Goal: Transaction & Acquisition: Purchase product/service

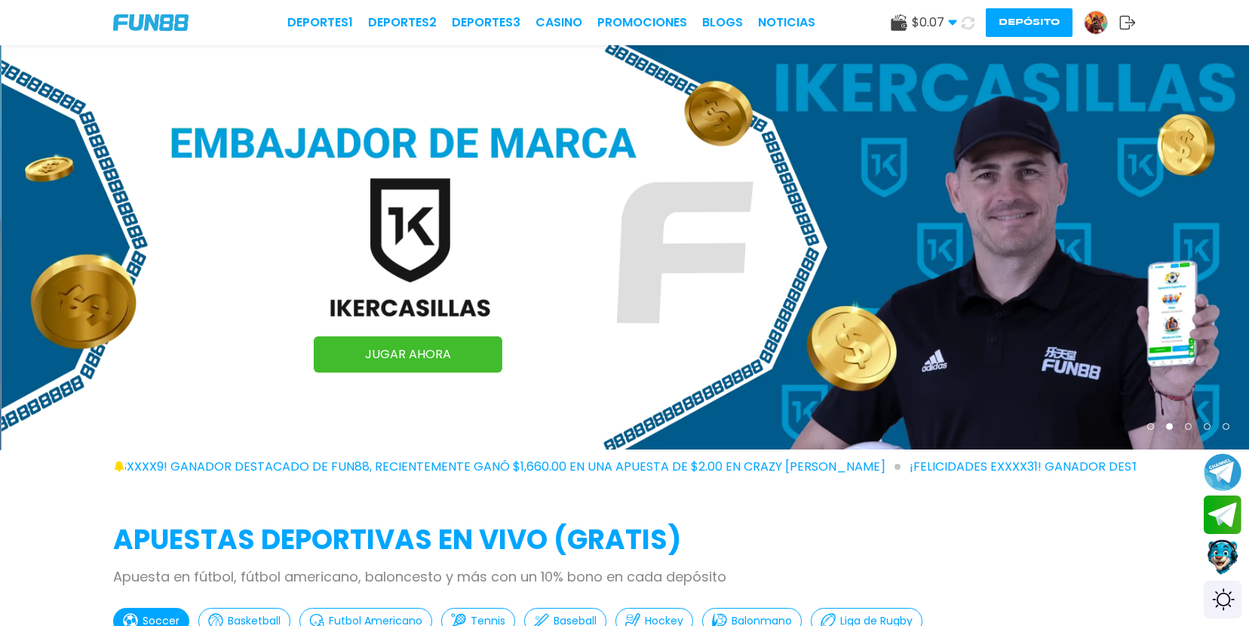
click at [897, 30] on use at bounding box center [899, 22] width 16 height 17
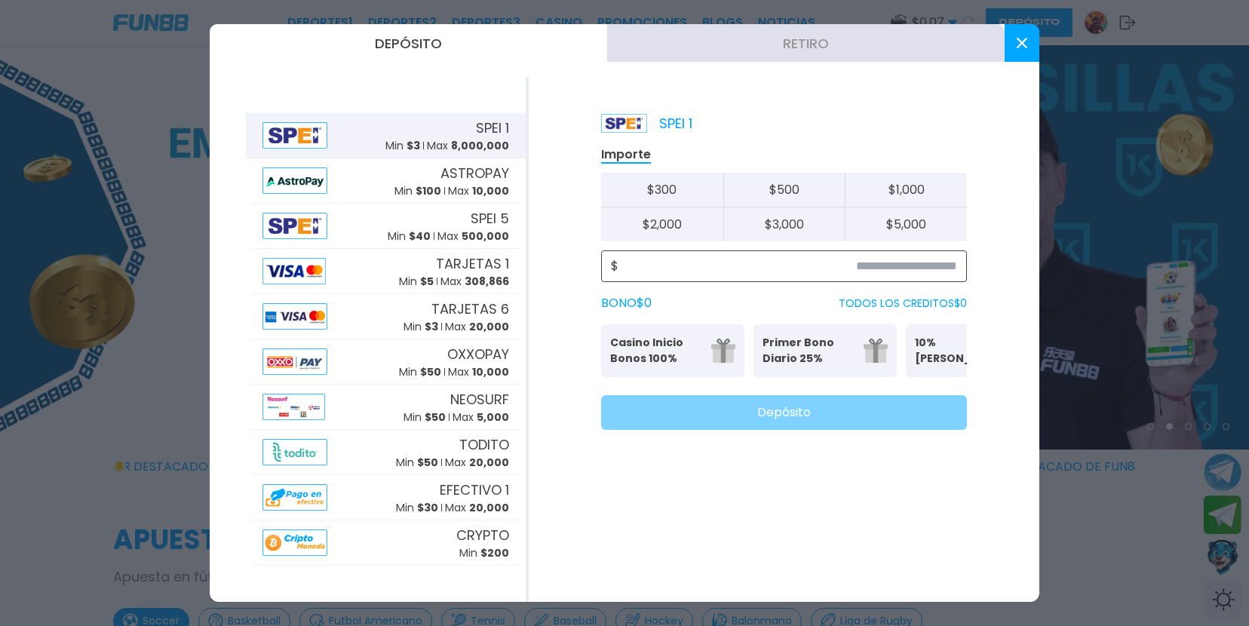
click at [771, 265] on input at bounding box center [787, 266] width 339 height 18
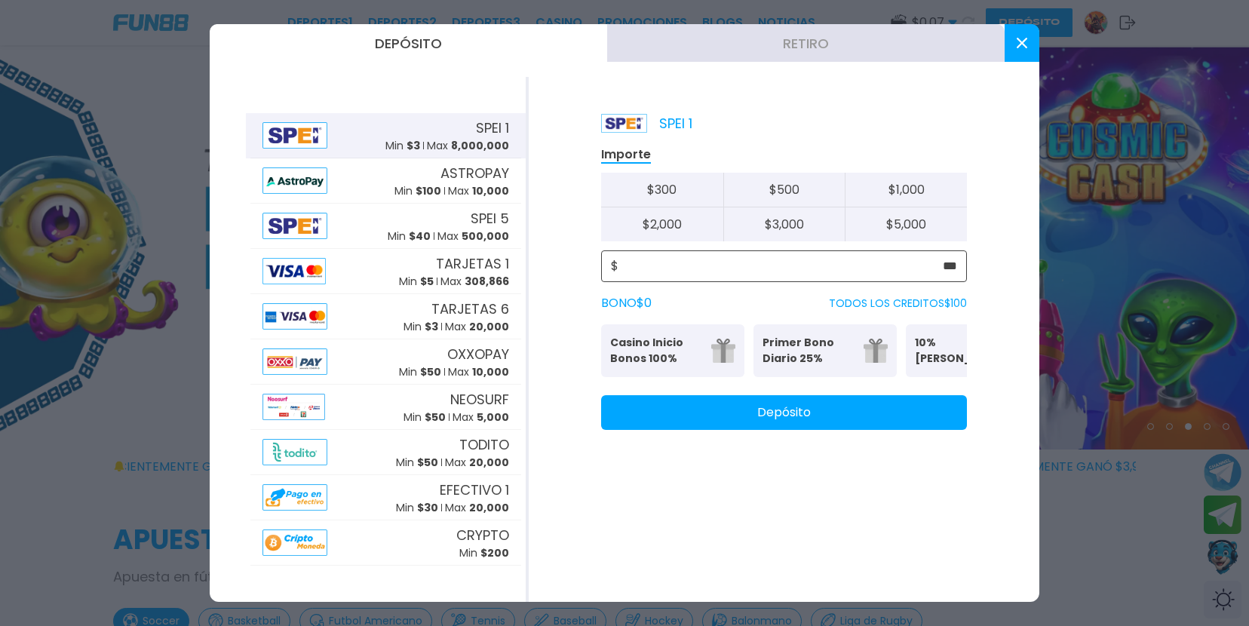
type input "***"
click at [752, 430] on button "Depósito" at bounding box center [784, 412] width 366 height 35
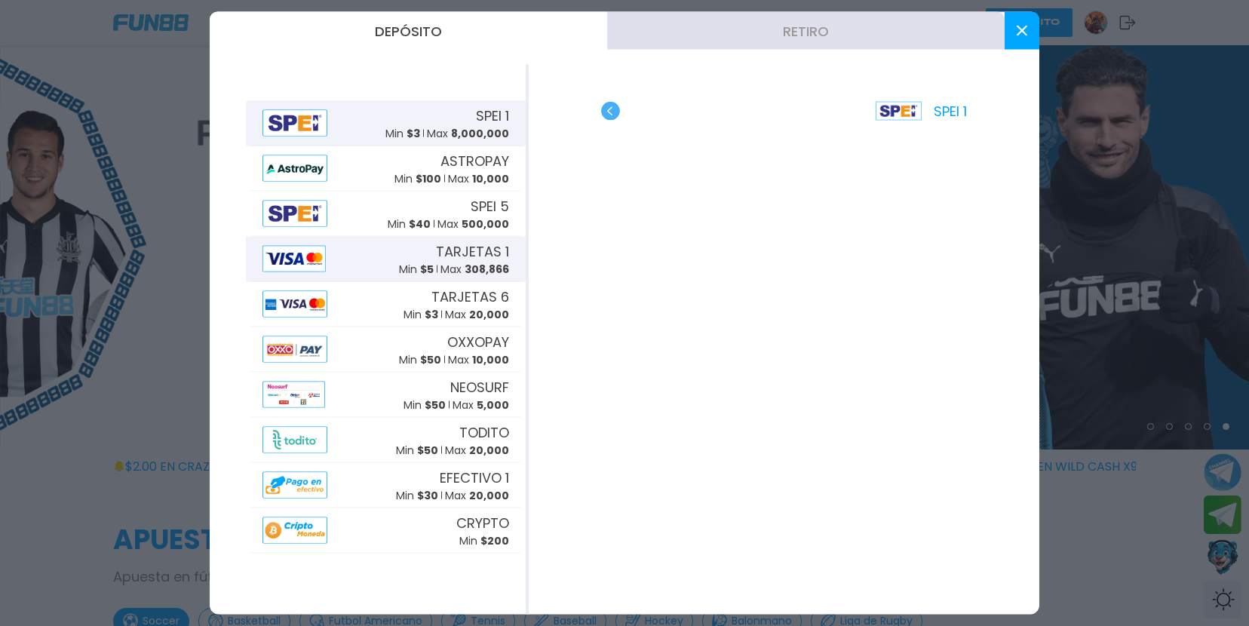
click at [381, 272] on div "TARJETAS 1 Min $ 5 Max 308,866" at bounding box center [385, 259] width 271 height 45
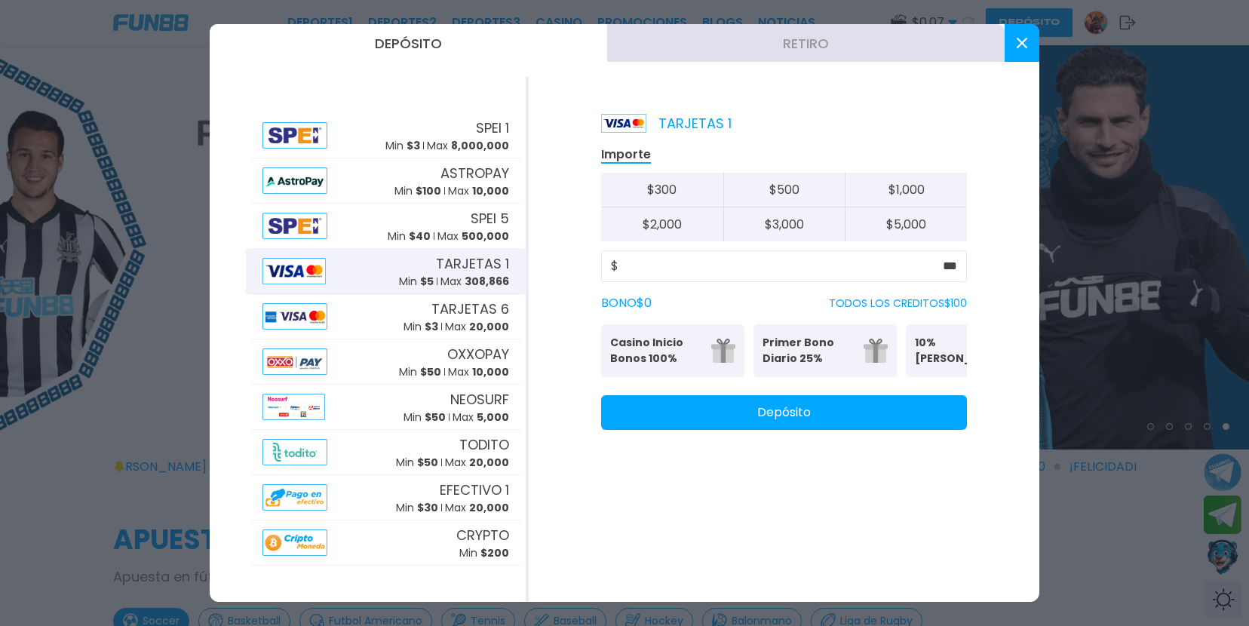
click at [752, 415] on button "Depósito" at bounding box center [784, 412] width 366 height 35
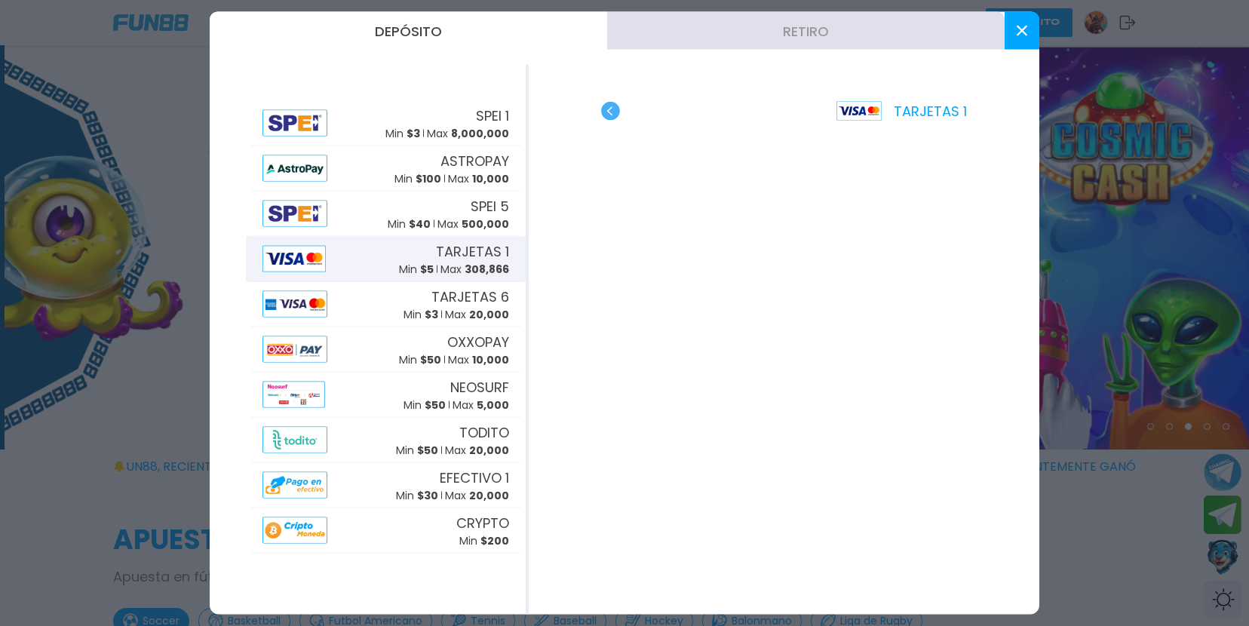
click at [608, 106] on use "button" at bounding box center [610, 111] width 19 height 19
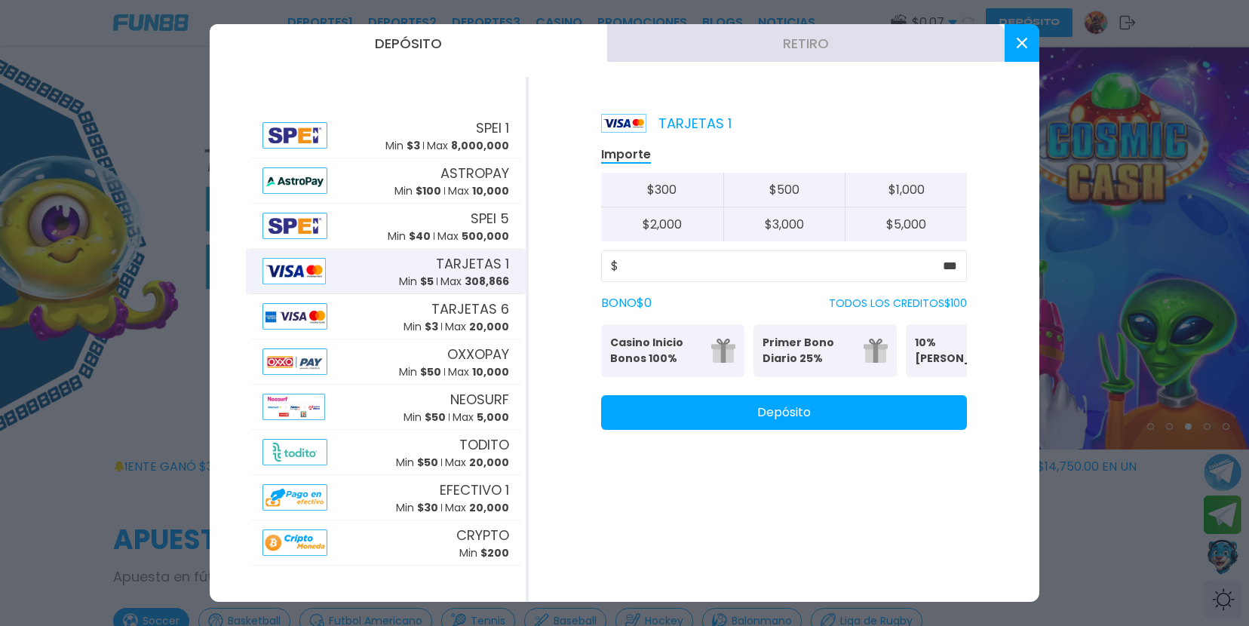
click at [928, 353] on p "10% [PERSON_NAME]" at bounding box center [961, 351] width 92 height 32
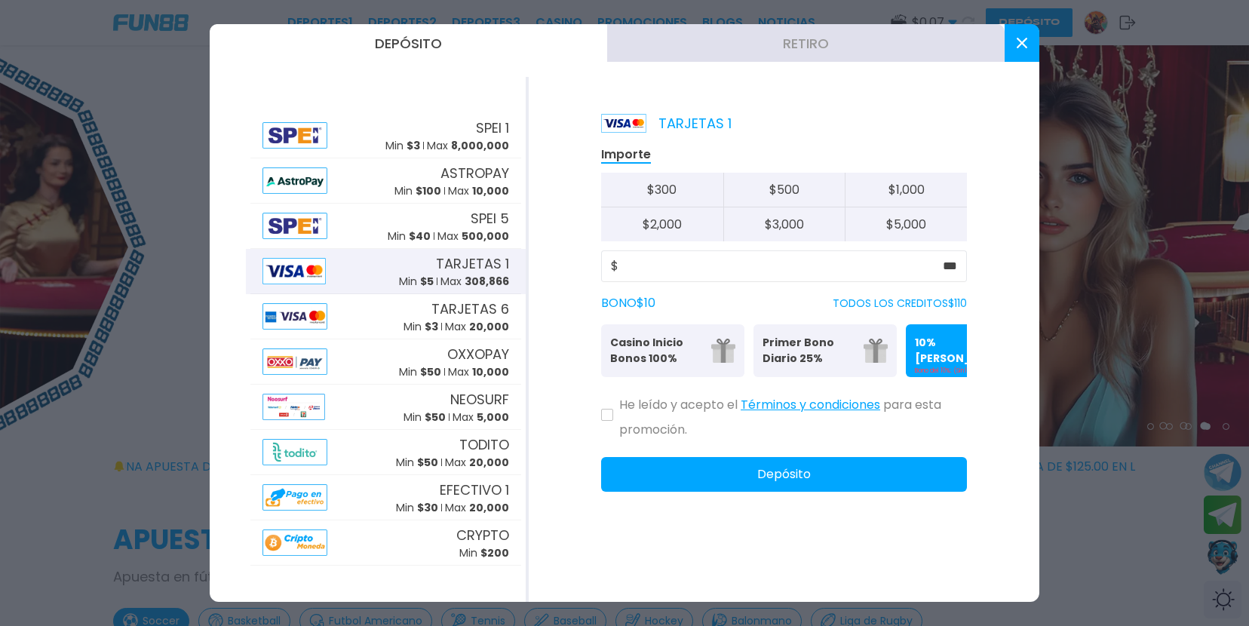
click at [780, 418] on button "Términos y condiciones" at bounding box center [811, 405] width 140 height 32
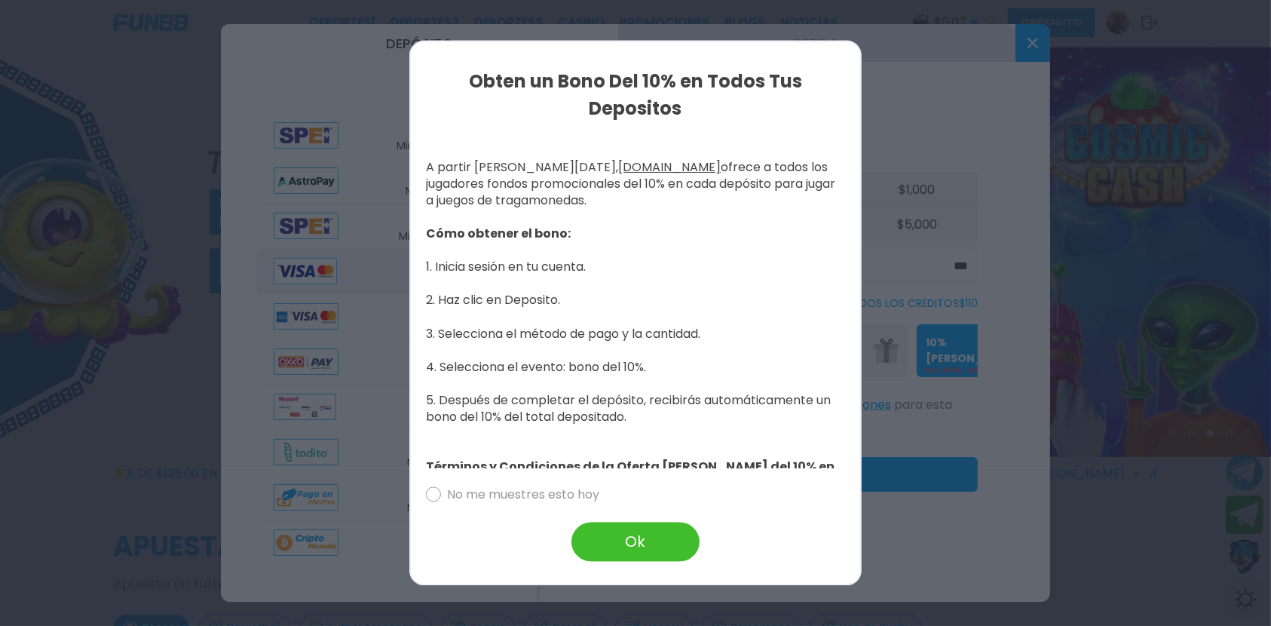
click at [656, 535] on button "Ok" at bounding box center [636, 542] width 128 height 39
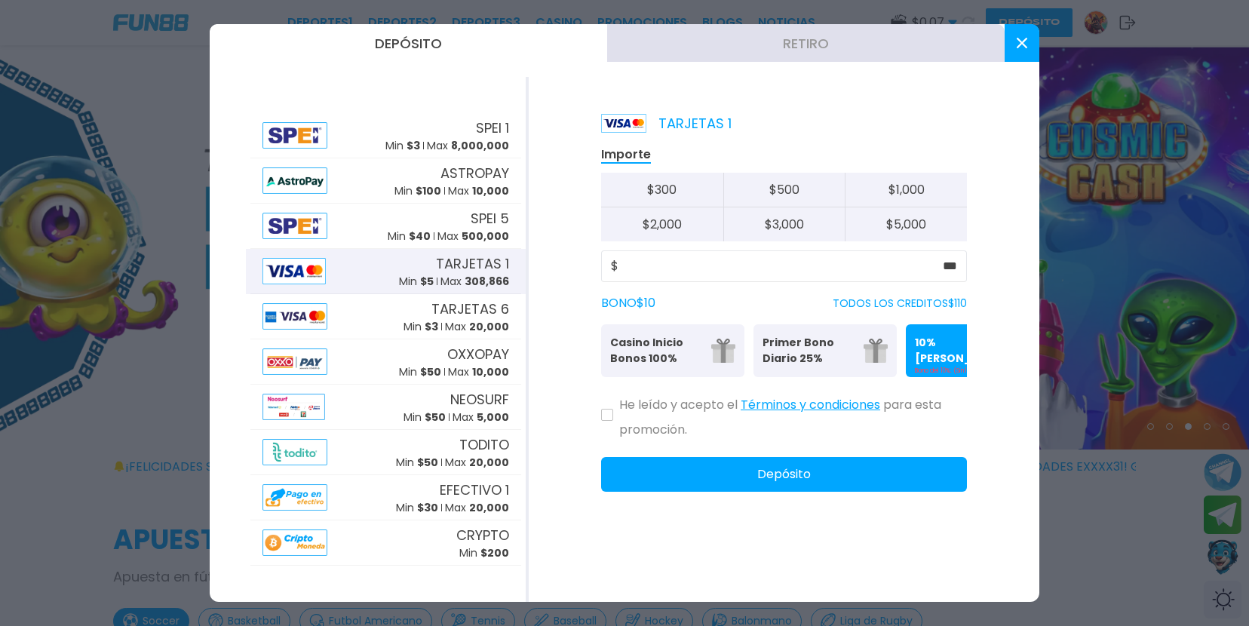
click at [603, 436] on div "He leído y acepto el Términos y condiciones para esta promoción." at bounding box center [784, 414] width 366 height 50
click at [605, 421] on button at bounding box center [607, 415] width 12 height 12
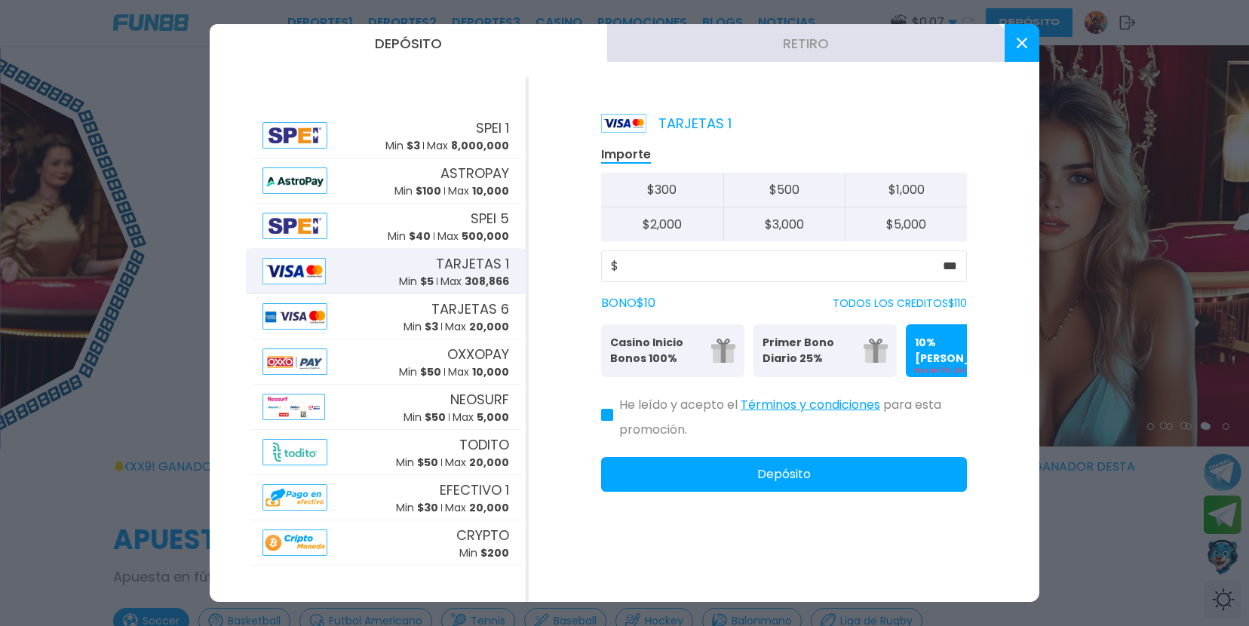
click at [744, 479] on button "Depósito" at bounding box center [784, 474] width 366 height 35
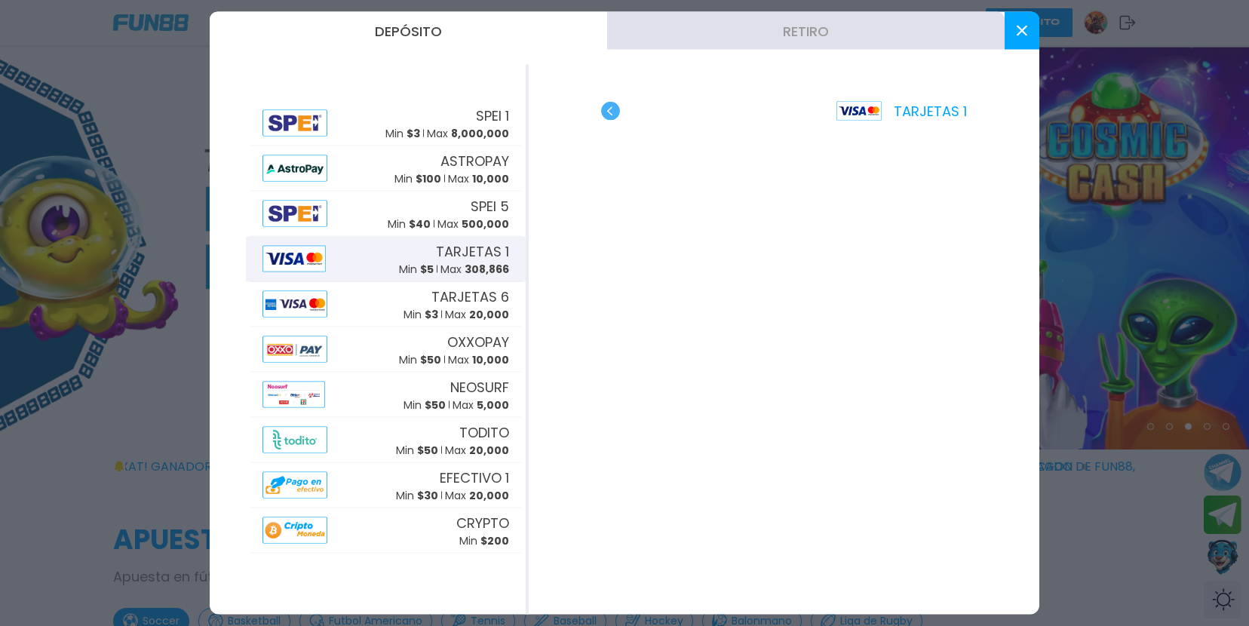
click at [1014, 26] on button at bounding box center [1021, 31] width 35 height 38
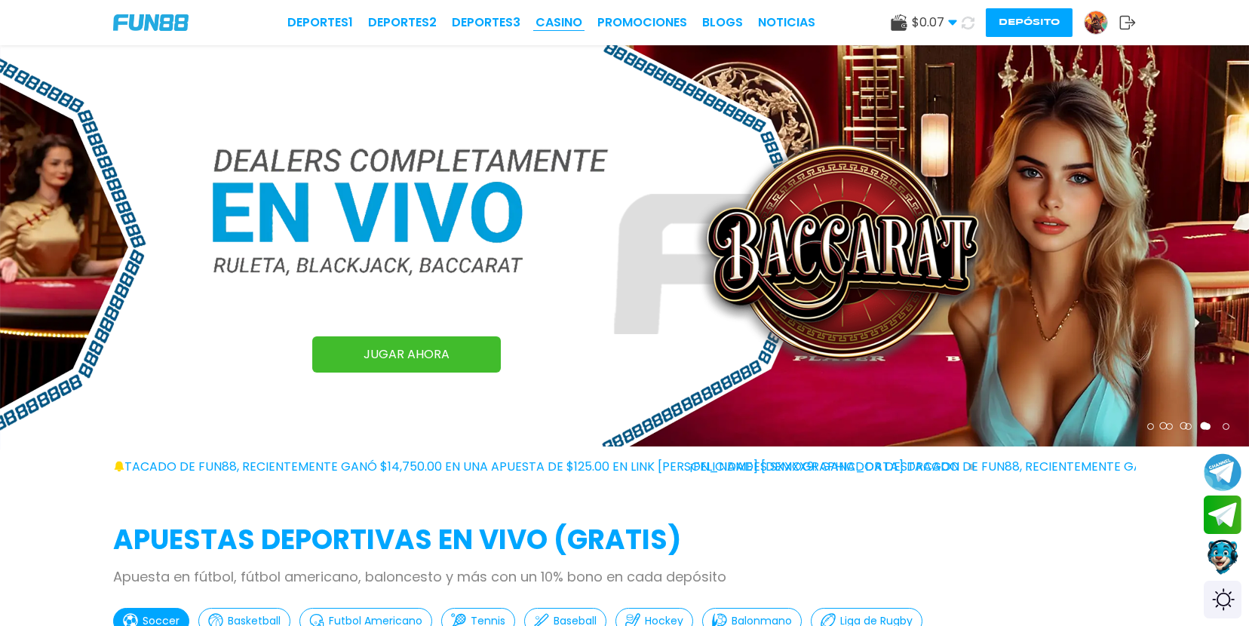
click at [566, 20] on link "CASINO" at bounding box center [558, 23] width 47 height 18
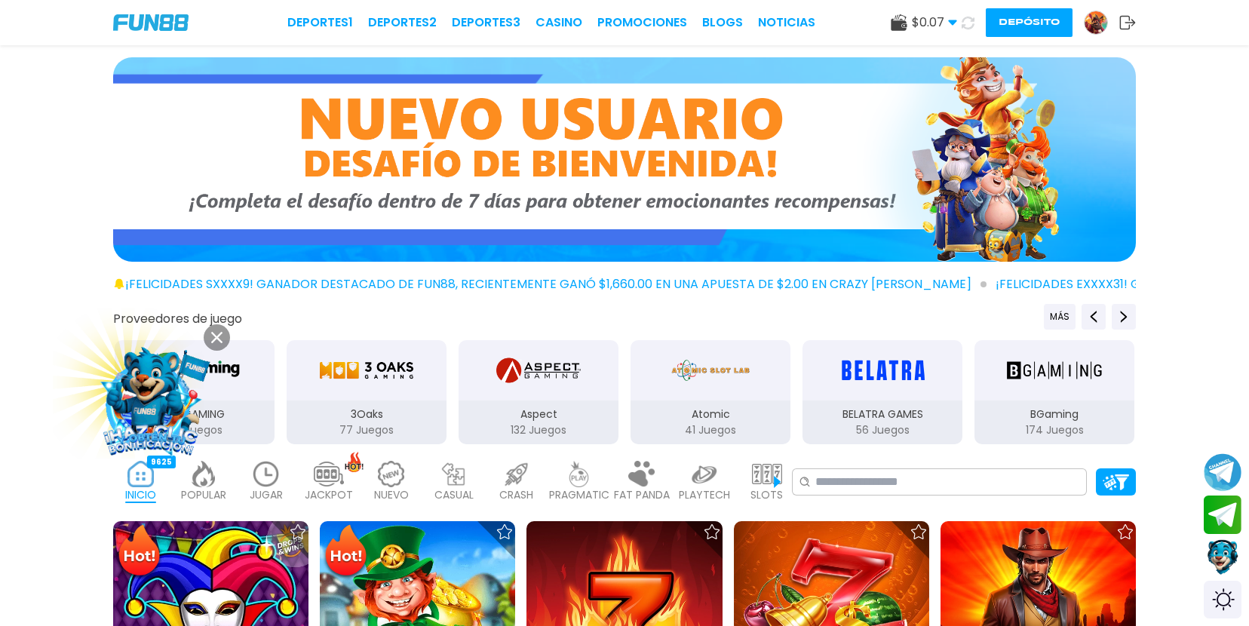
click at [707, 475] on img at bounding box center [704, 474] width 30 height 26
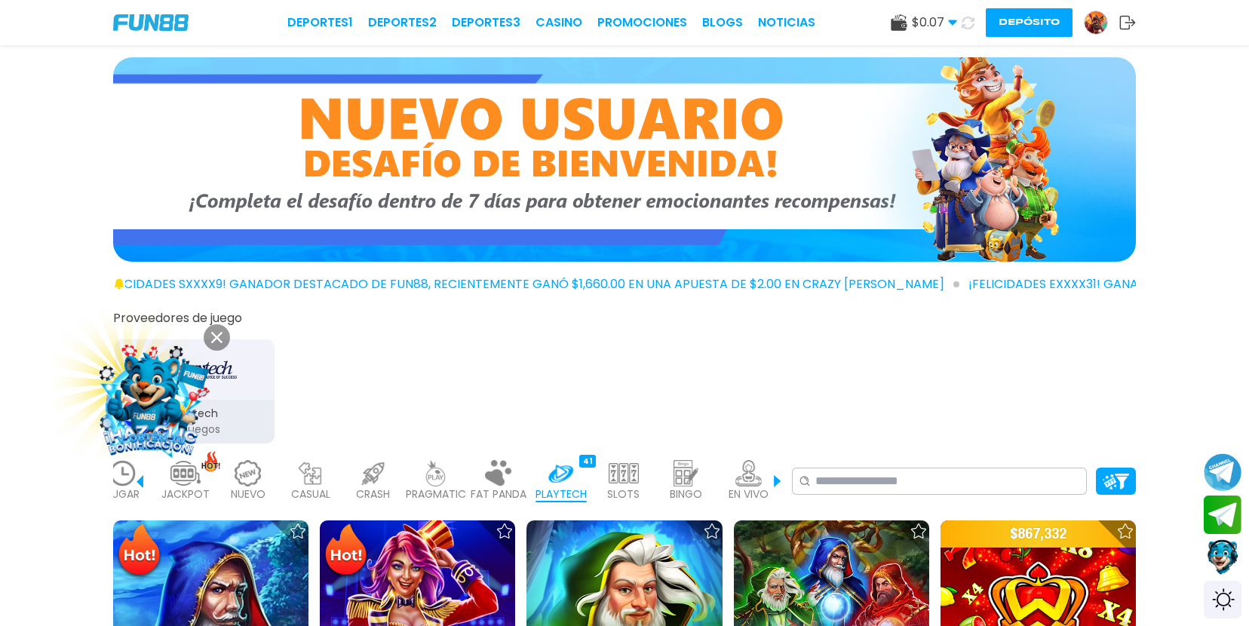
scroll to position [0, 181]
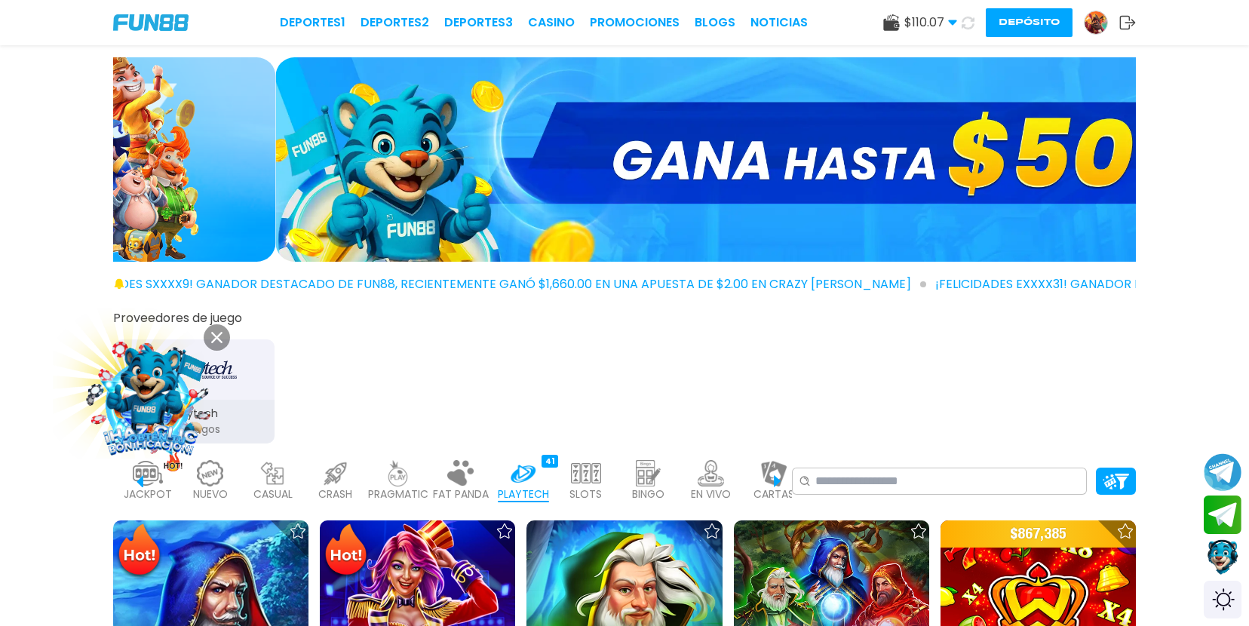
click at [707, 475] on img at bounding box center [711, 473] width 30 height 26
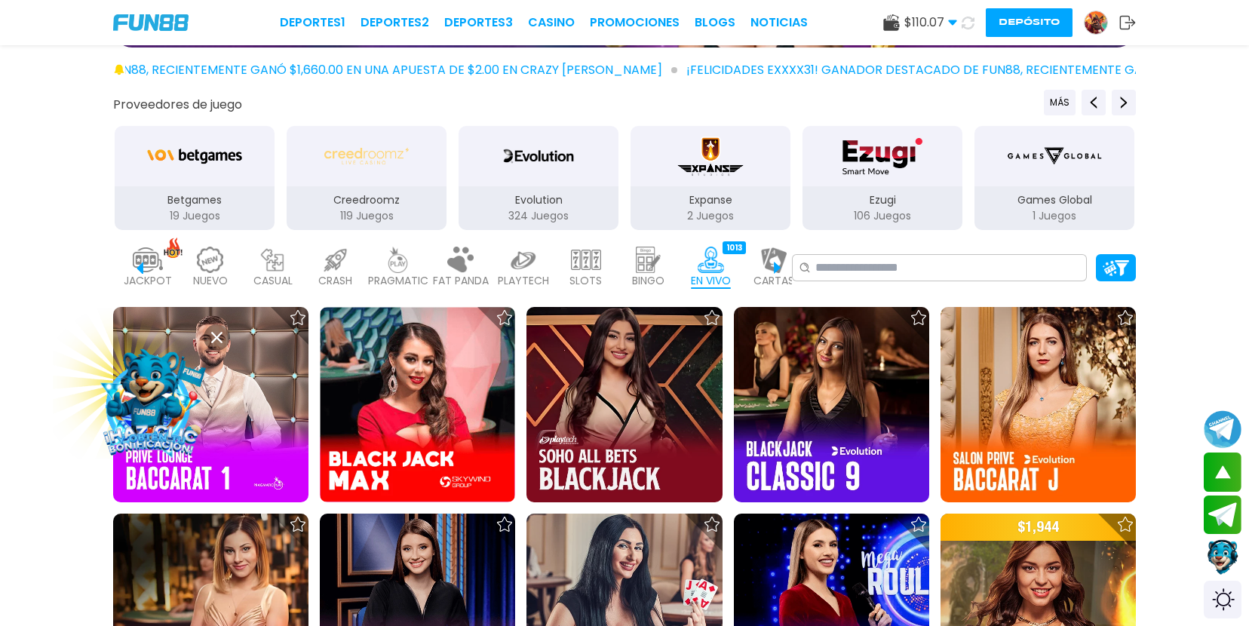
scroll to position [200, 0]
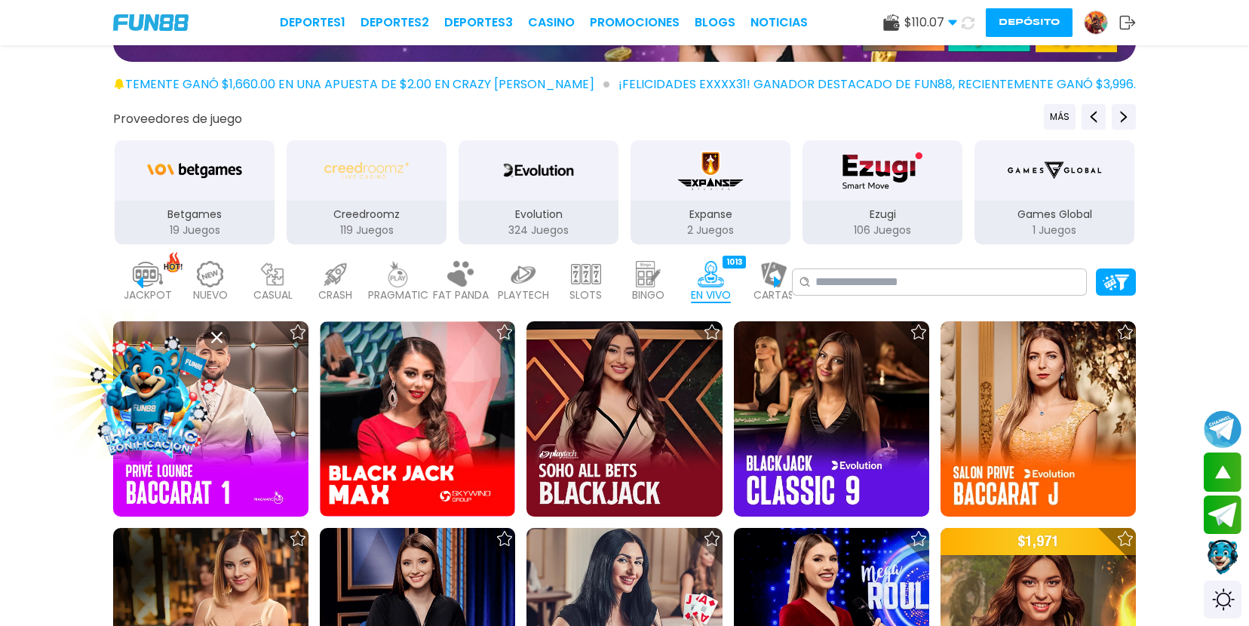
click at [643, 284] on img at bounding box center [648, 274] width 30 height 26
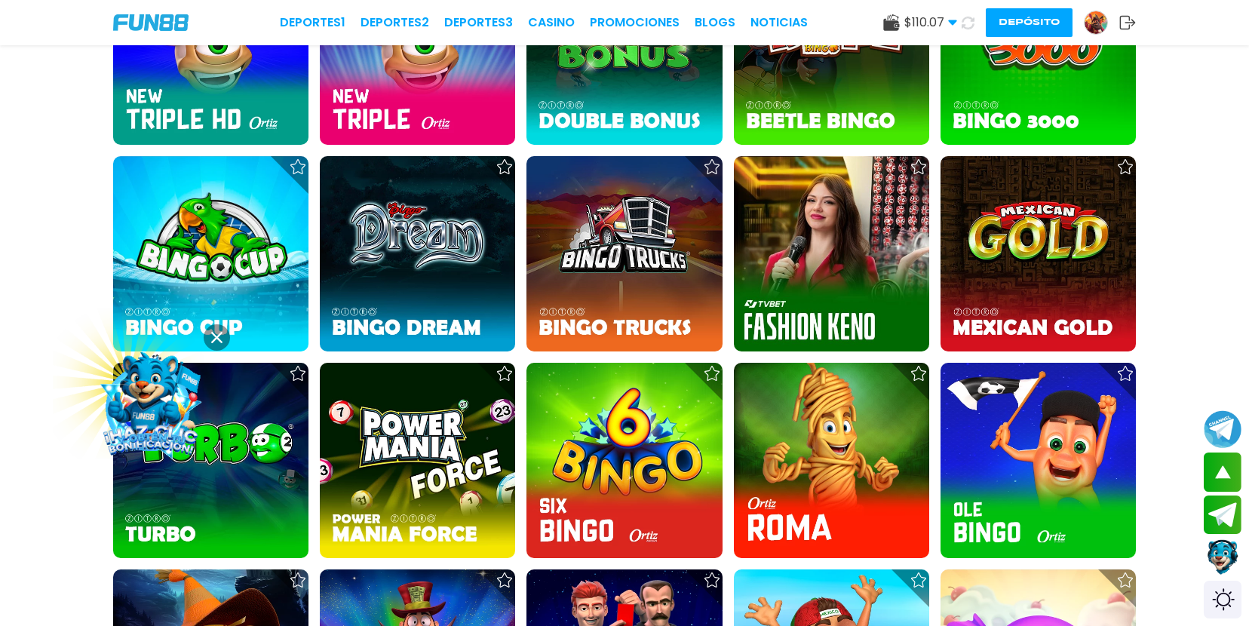
scroll to position [1005, 0]
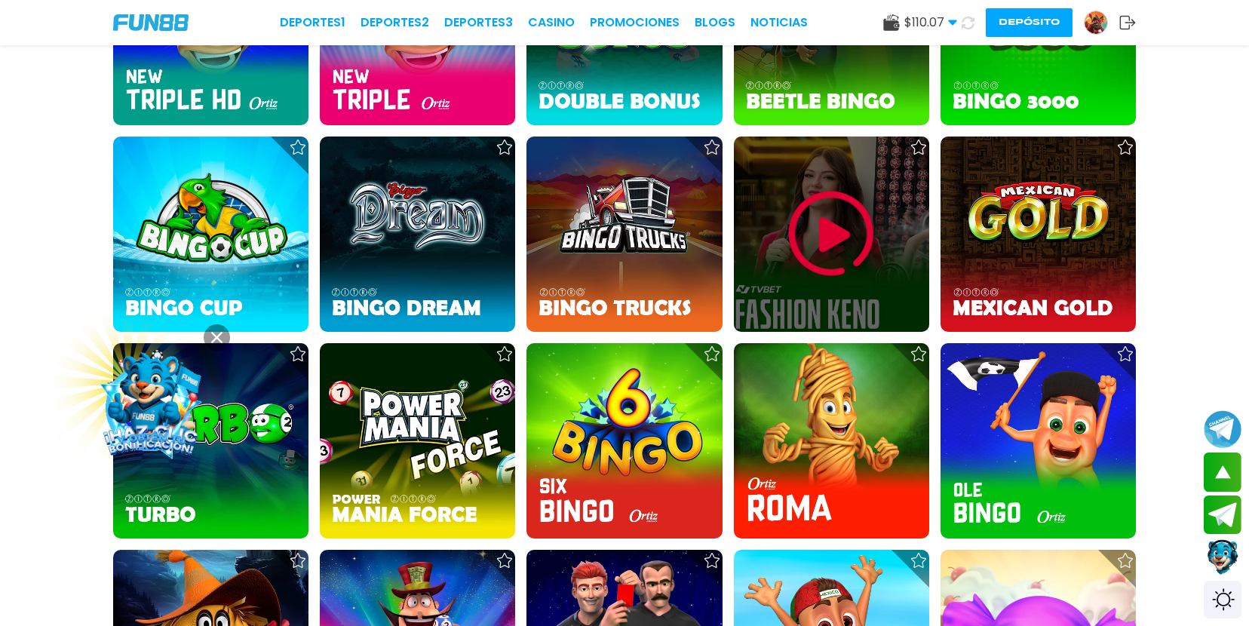
click at [855, 224] on img at bounding box center [831, 234] width 90 height 90
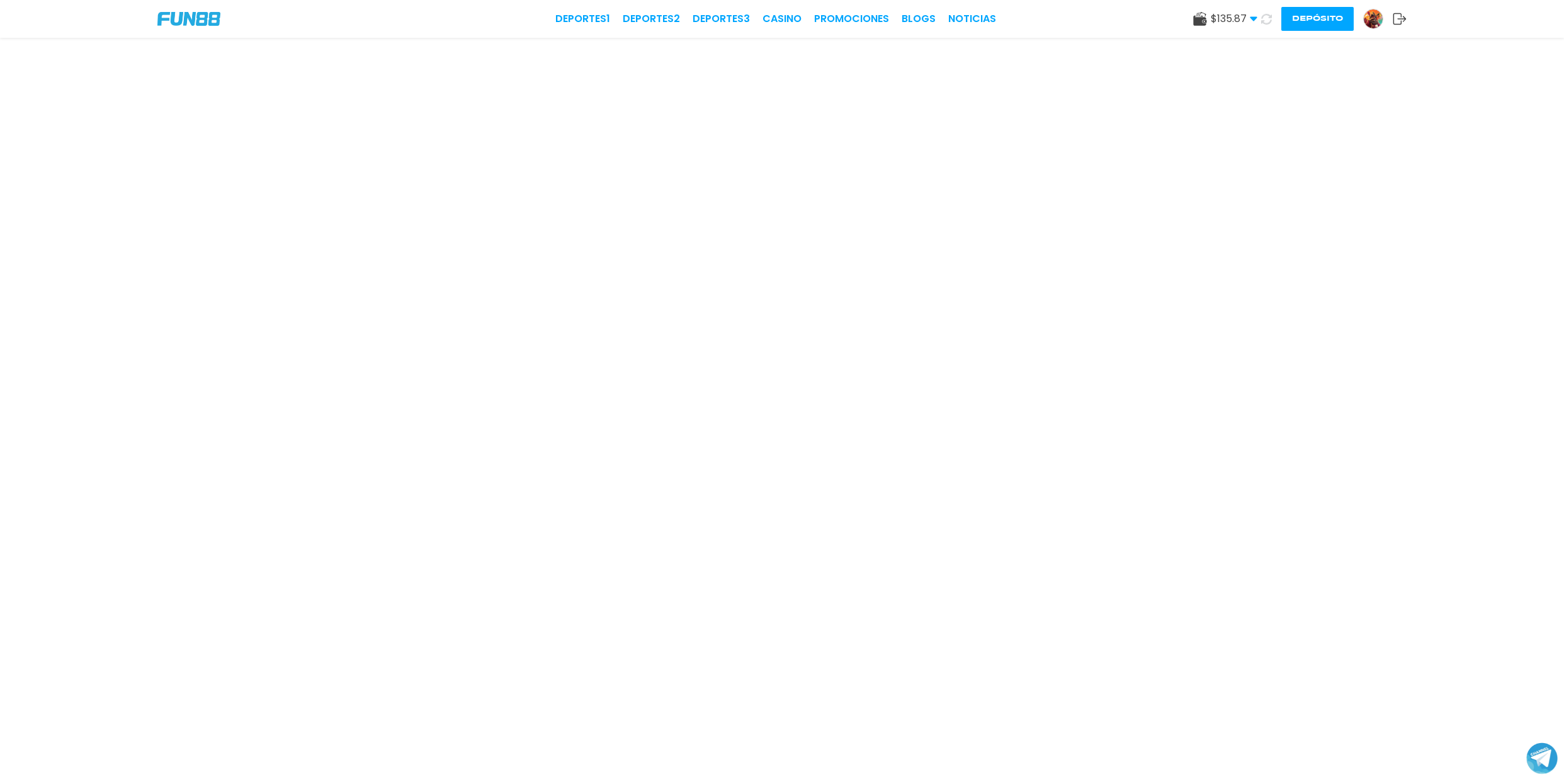
scroll to position [46, 0]
click at [1270, 18] on icon at bounding box center [1266, 18] width 13 height 13
click at [1268, 22] on use at bounding box center [1266, 18] width 11 height 11
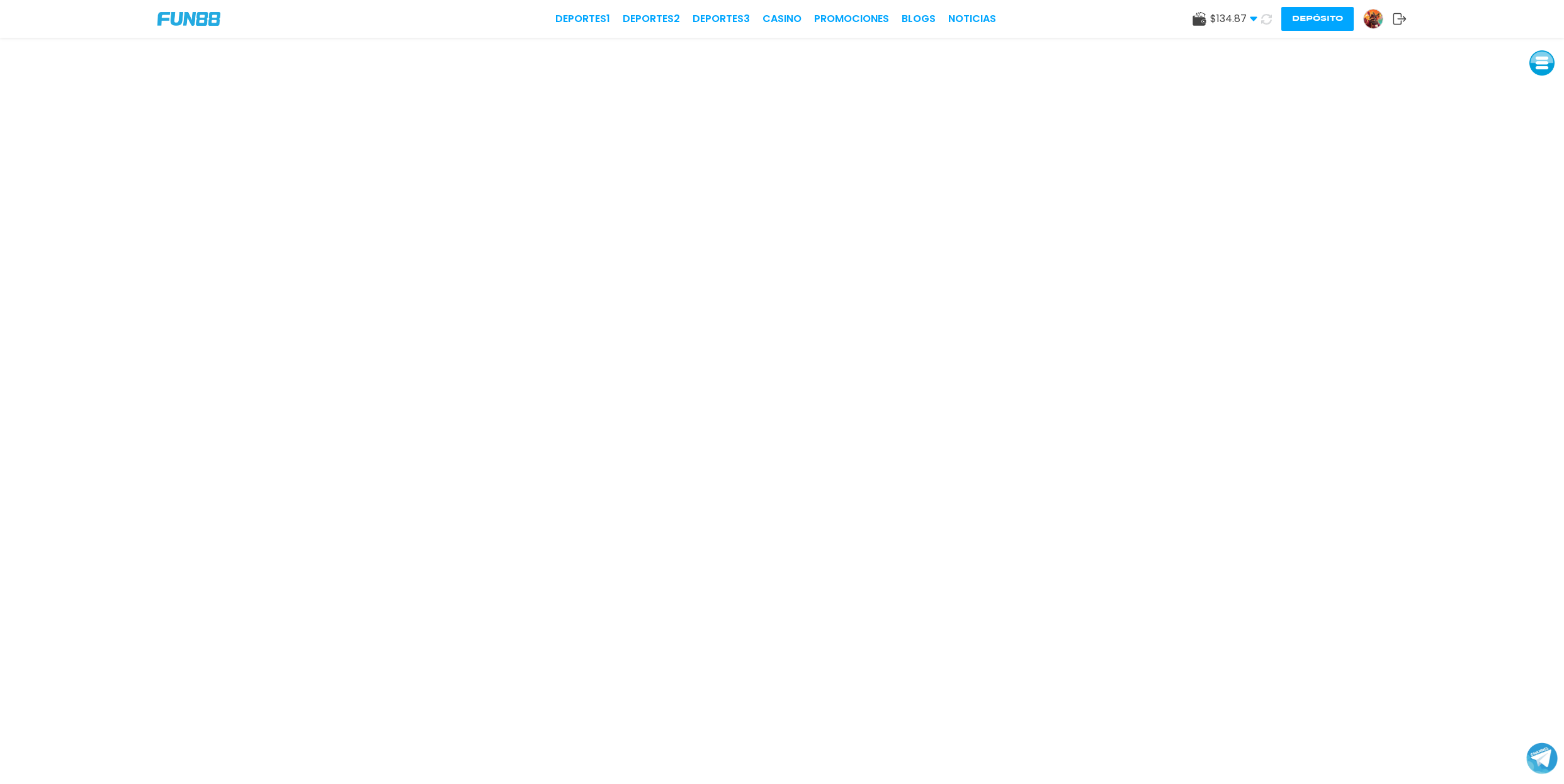
click at [1259, 17] on button at bounding box center [1267, 19] width 18 height 18
click at [787, 23] on link "CASINO" at bounding box center [782, 19] width 39 height 15
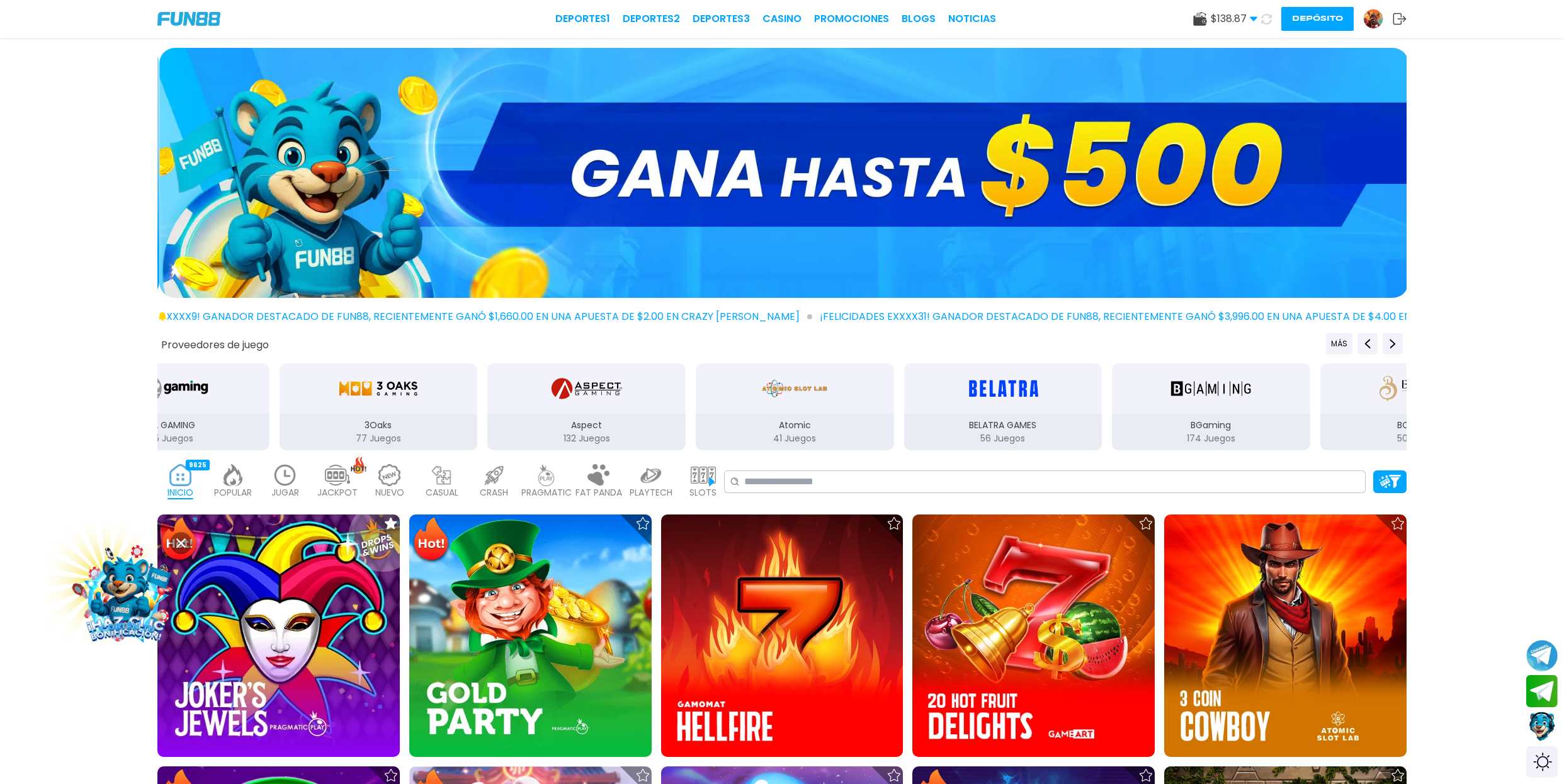
click at [660, 490] on p "PLAYTECH" at bounding box center [650, 493] width 43 height 13
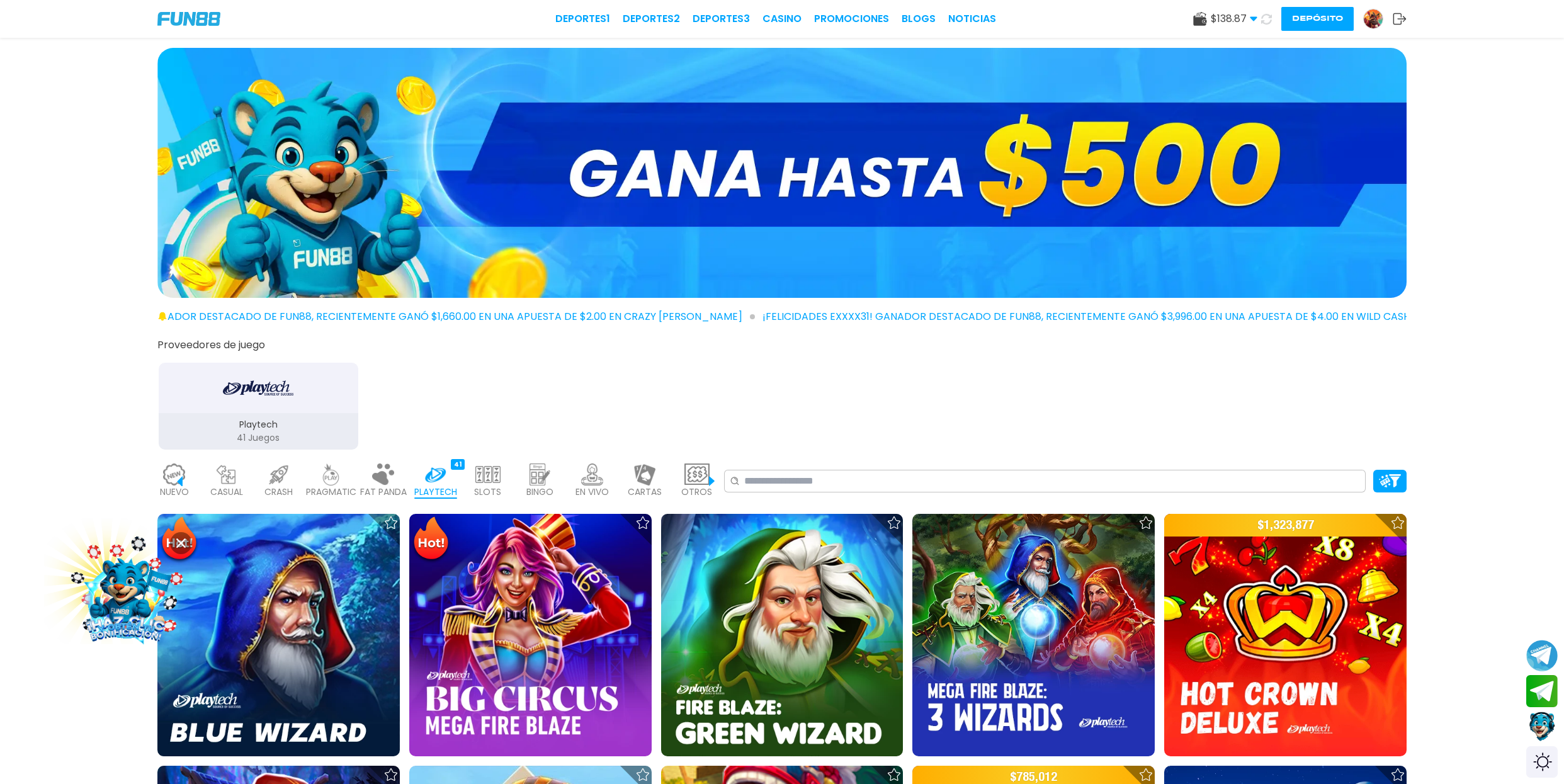
scroll to position [0, 226]
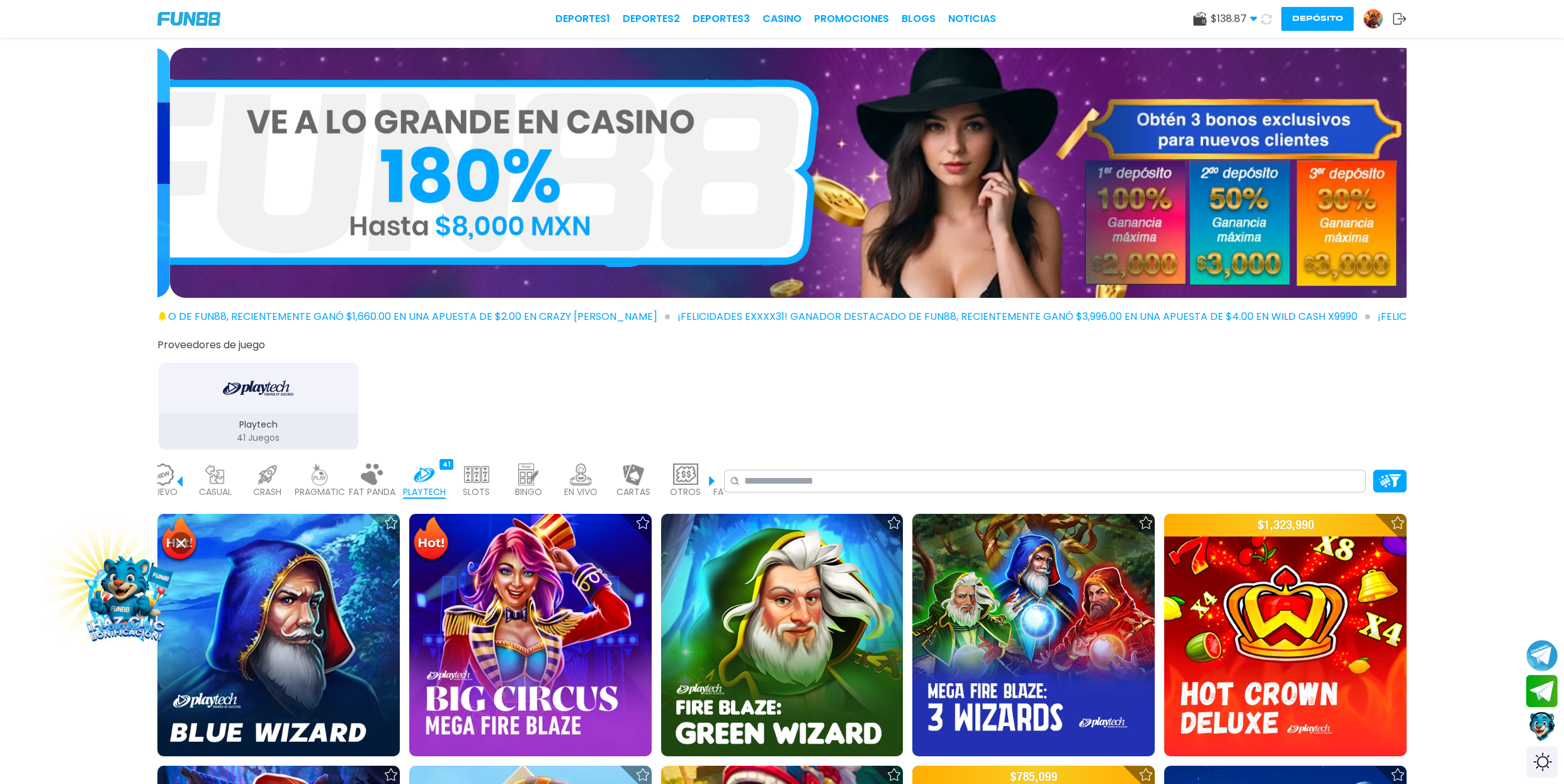
click at [578, 478] on img at bounding box center [581, 474] width 25 height 22
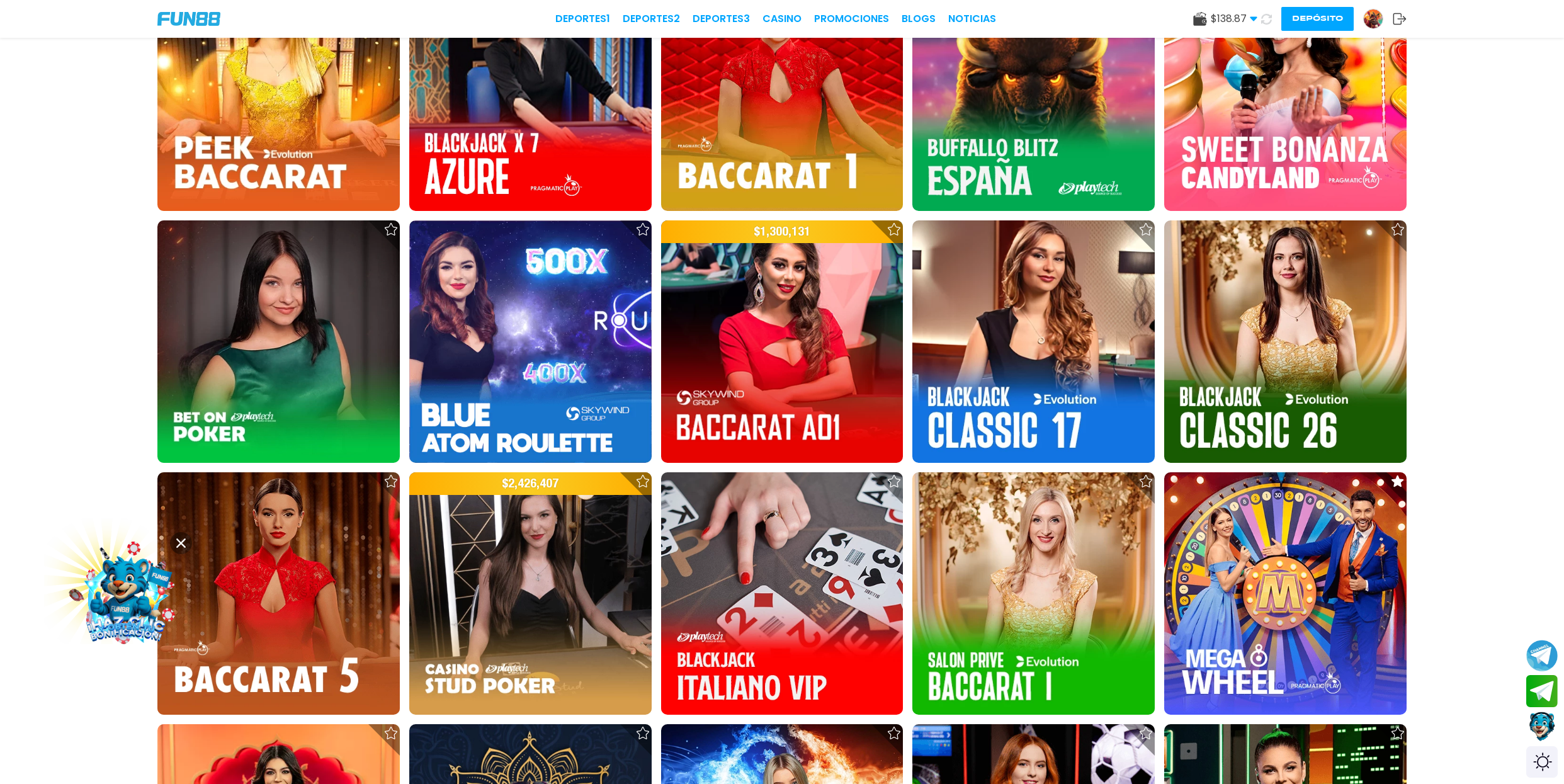
scroll to position [1141, 0]
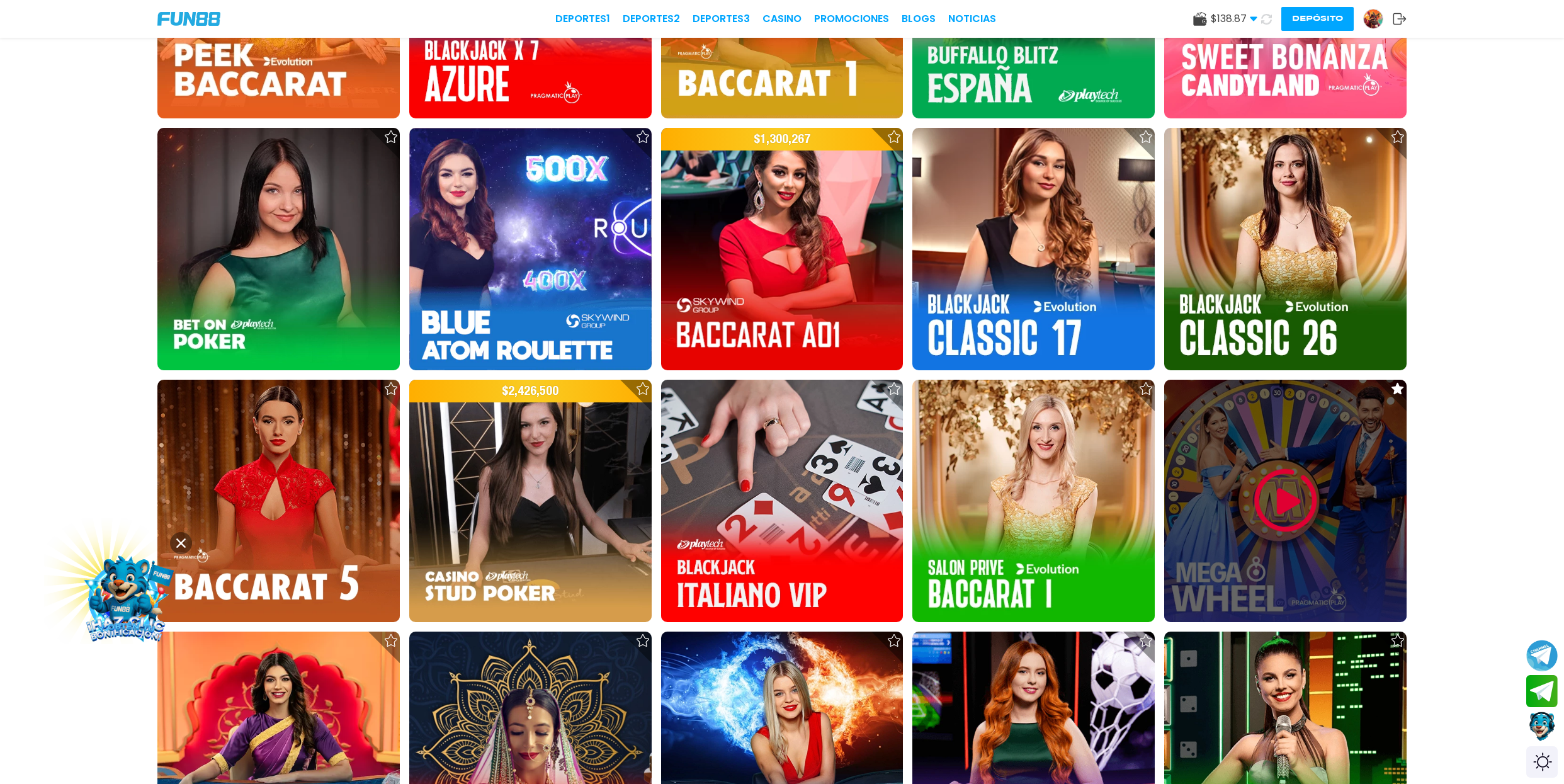
click at [1267, 489] on img at bounding box center [1286, 500] width 75 height 75
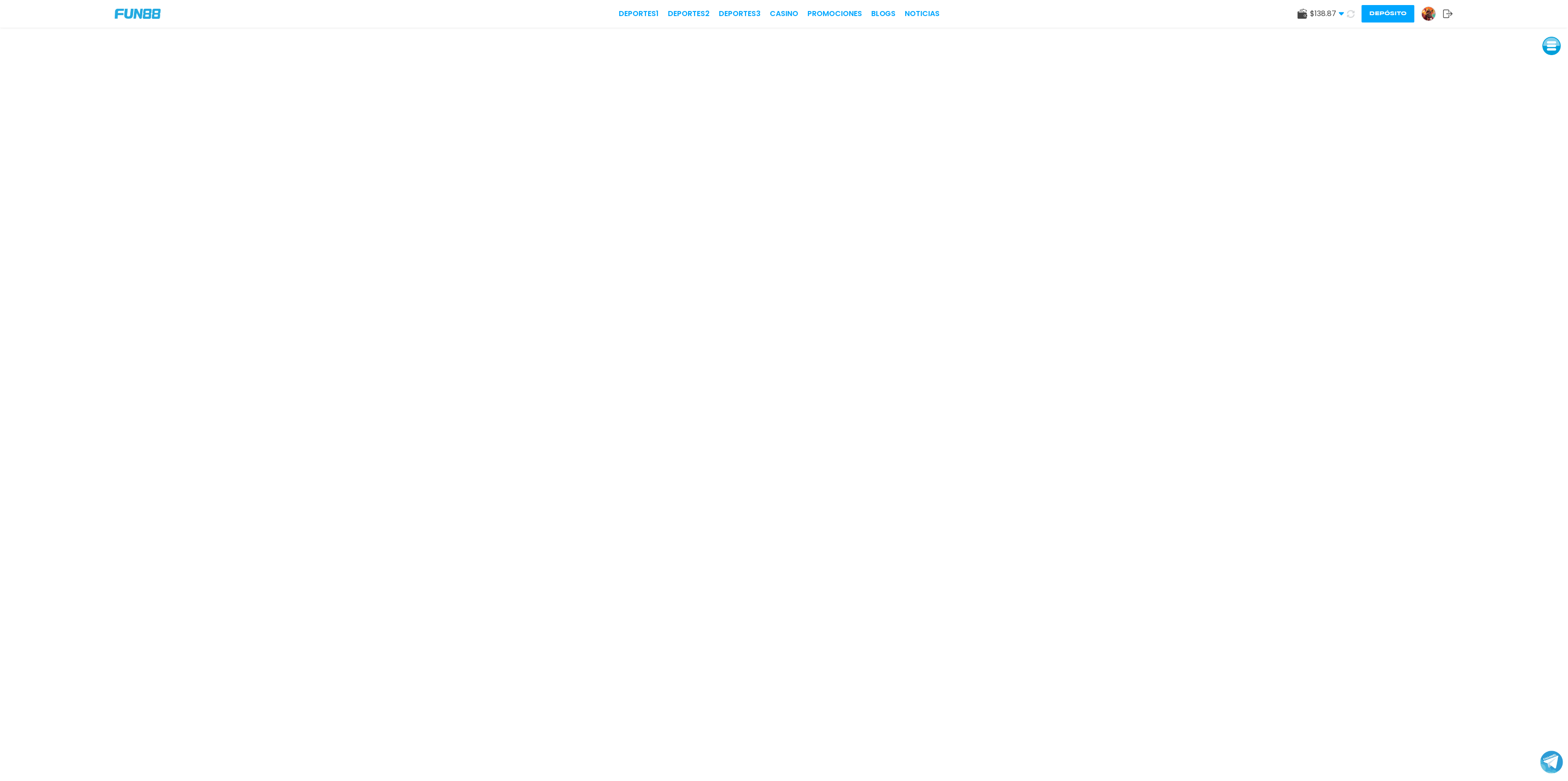
click at [1433, 12] on img at bounding box center [1429, 13] width 14 height 14
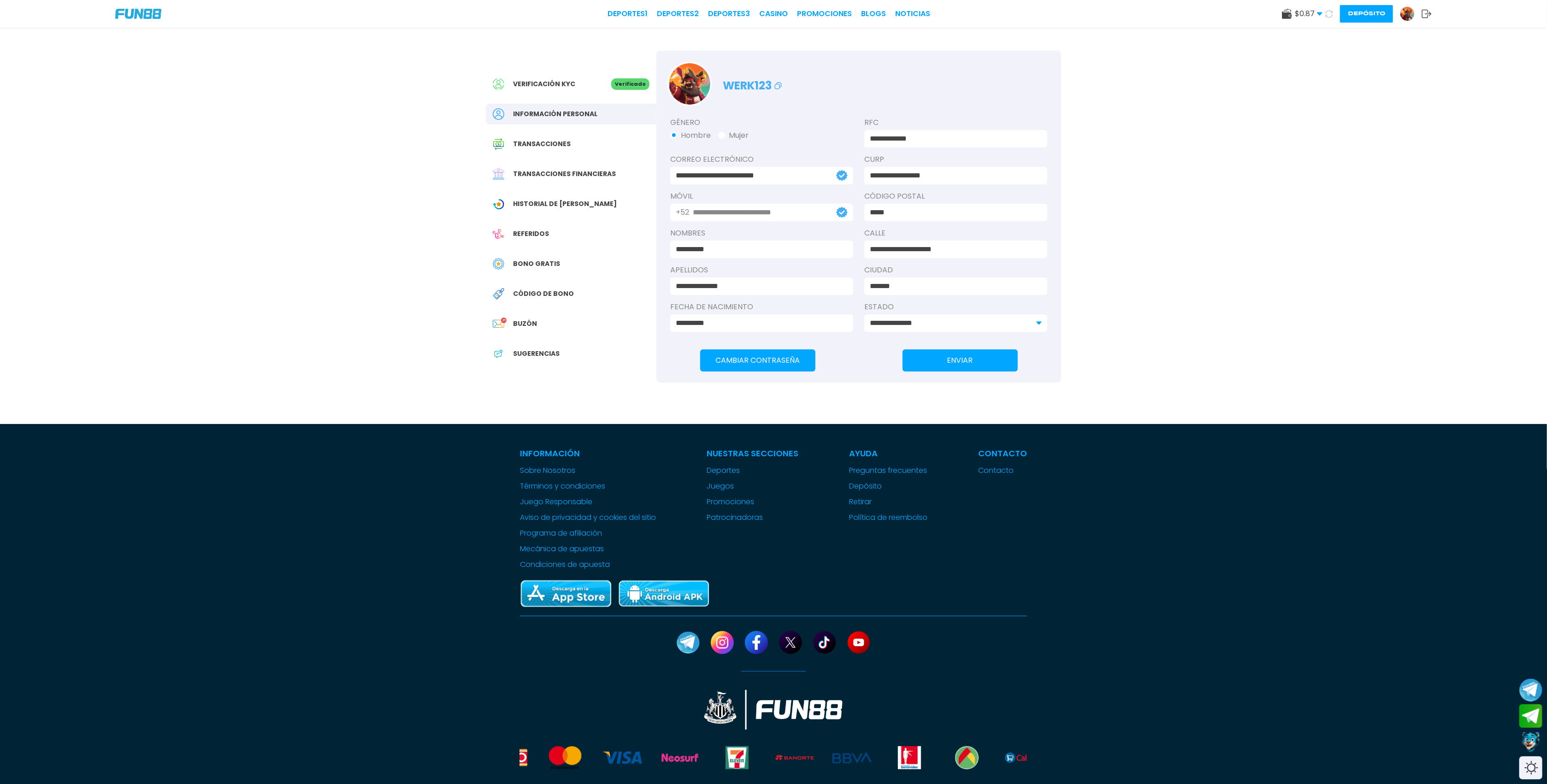
click at [544, 263] on span "Bono Gratis" at bounding box center [536, 264] width 47 height 10
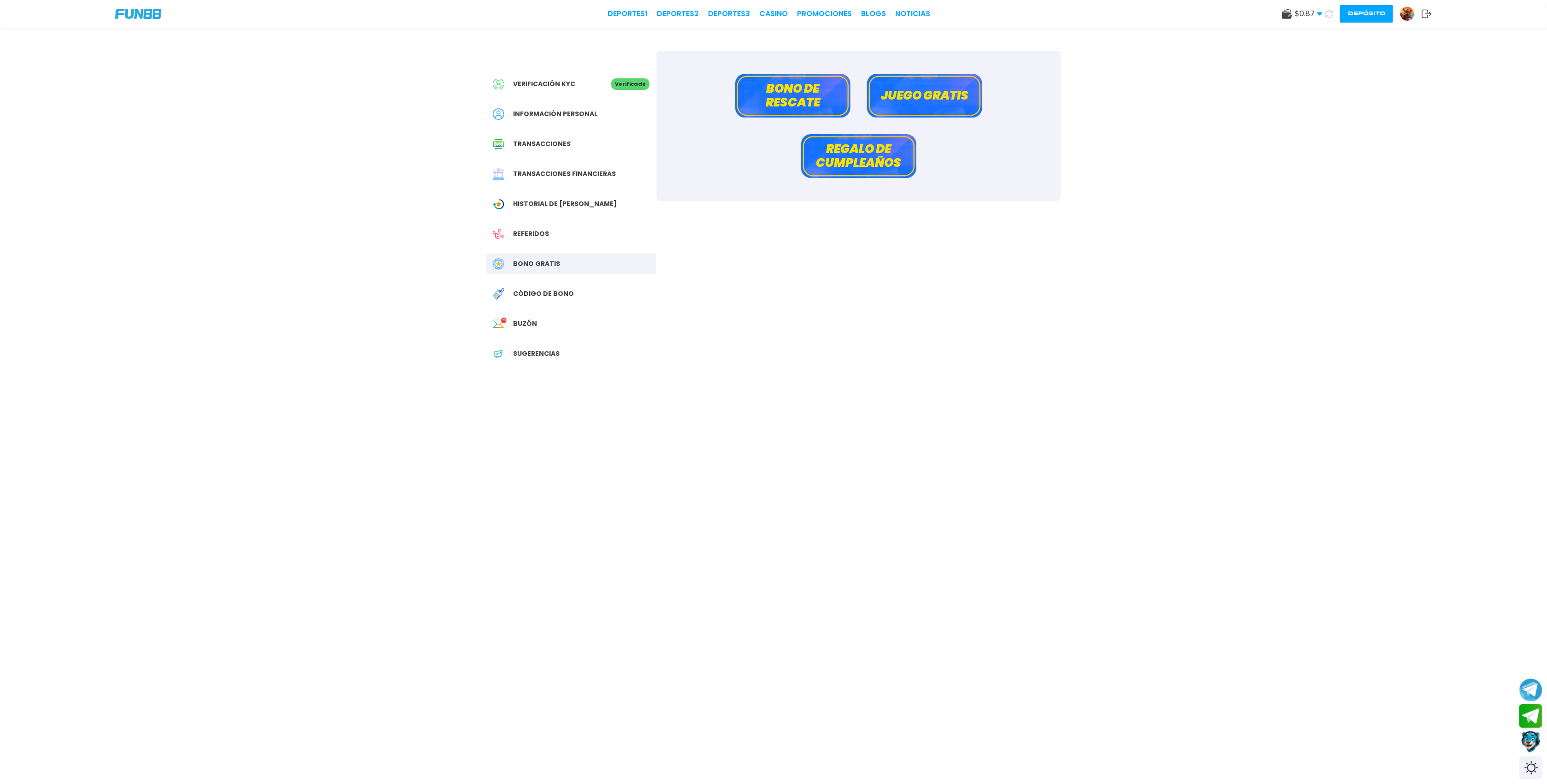
click at [788, 89] on button "Bono de rescate" at bounding box center [793, 96] width 116 height 44
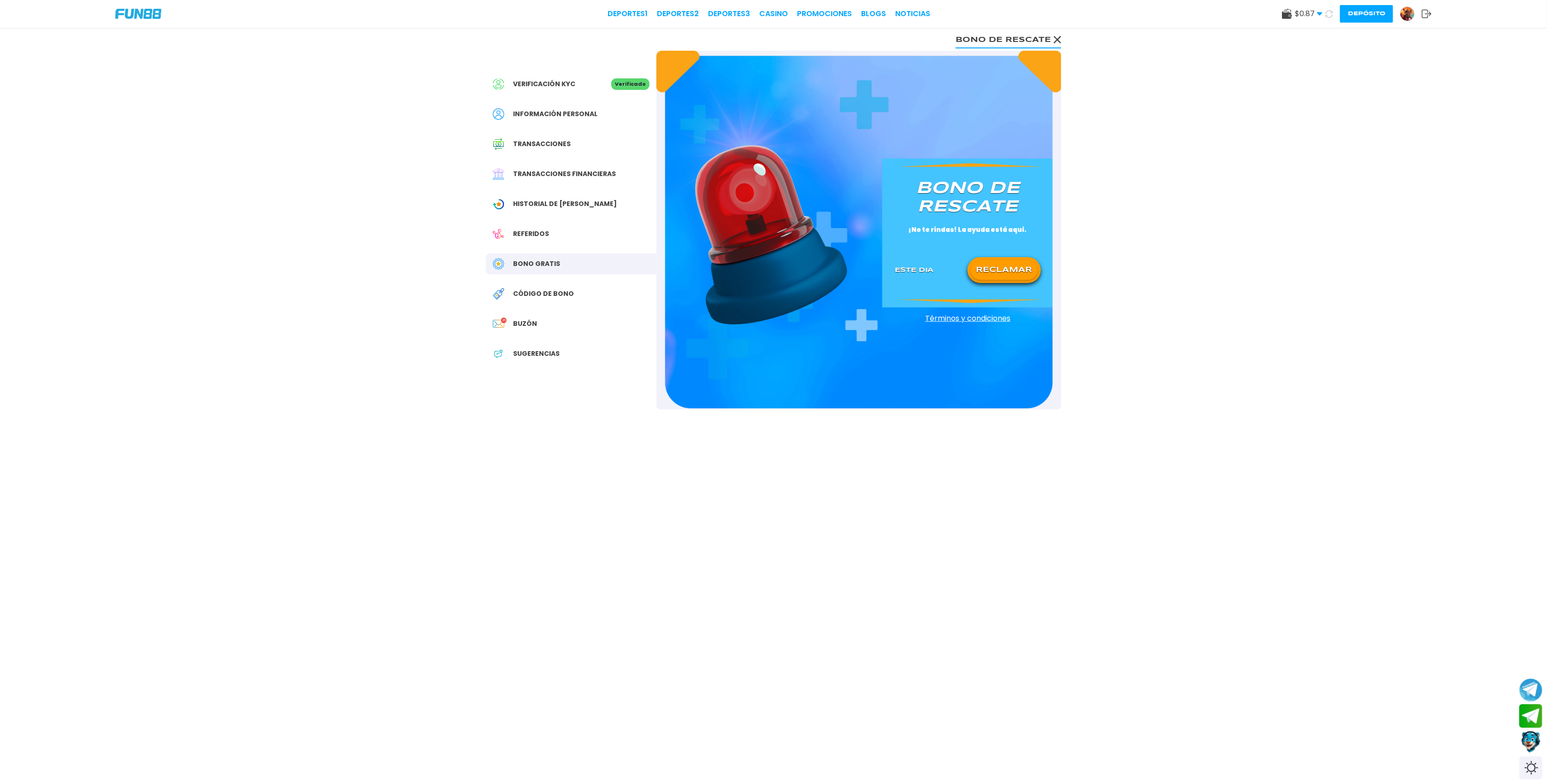
click at [1007, 275] on button "RECLAMAR" at bounding box center [1004, 270] width 67 height 20
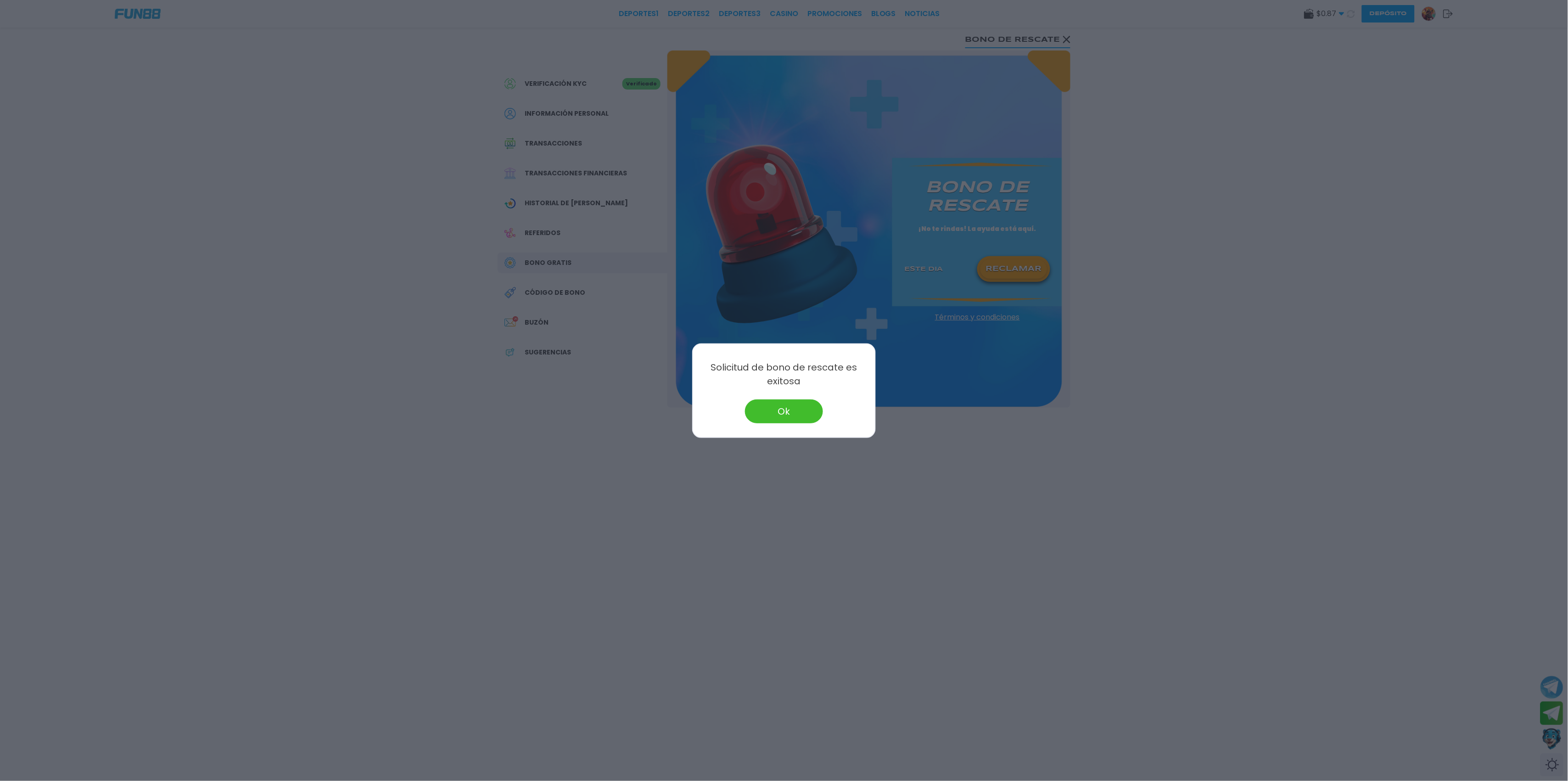
click at [785, 404] on button "Ok" at bounding box center [784, 411] width 78 height 24
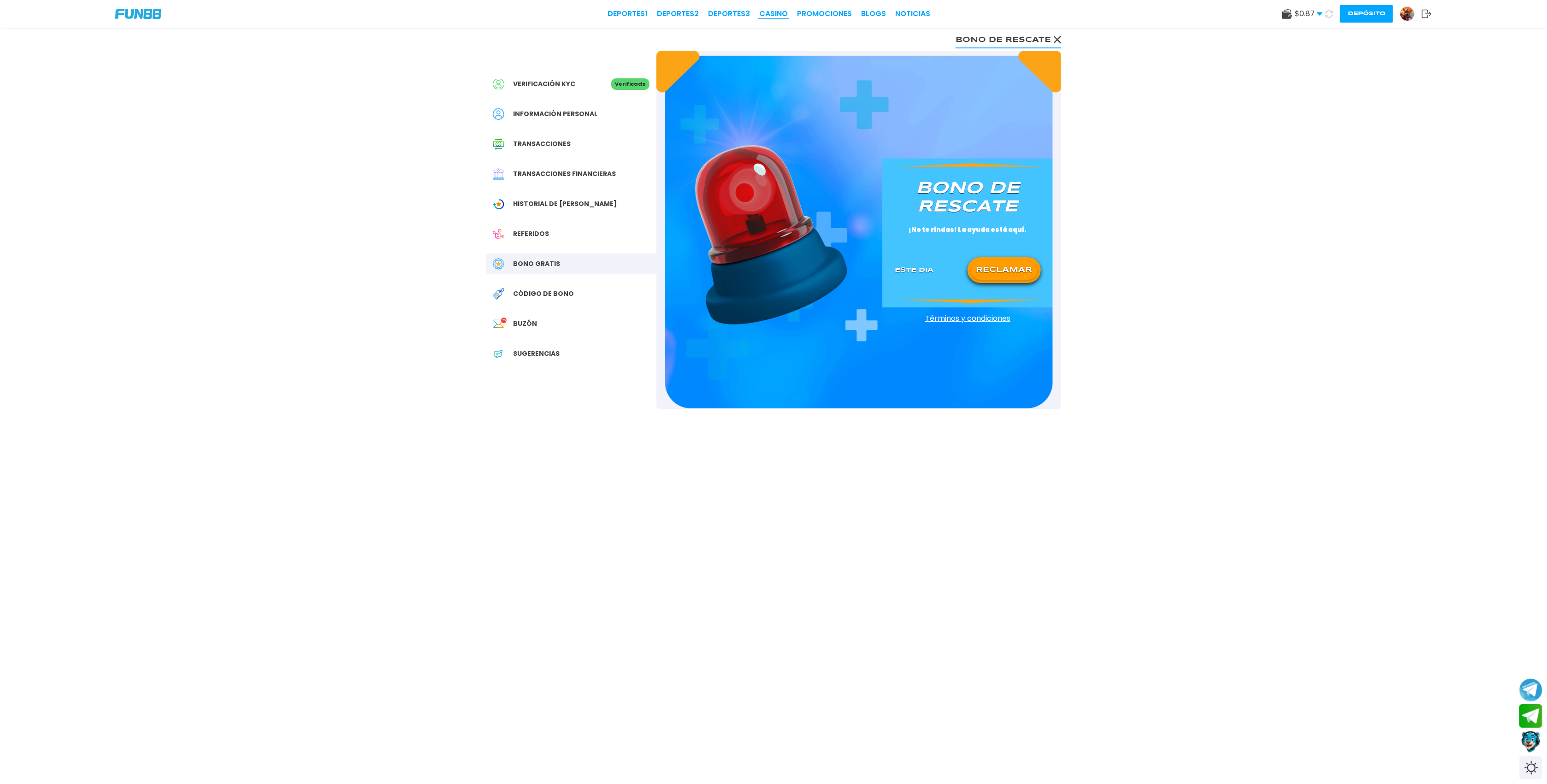
click at [773, 16] on link "CASINO" at bounding box center [773, 14] width 29 height 11
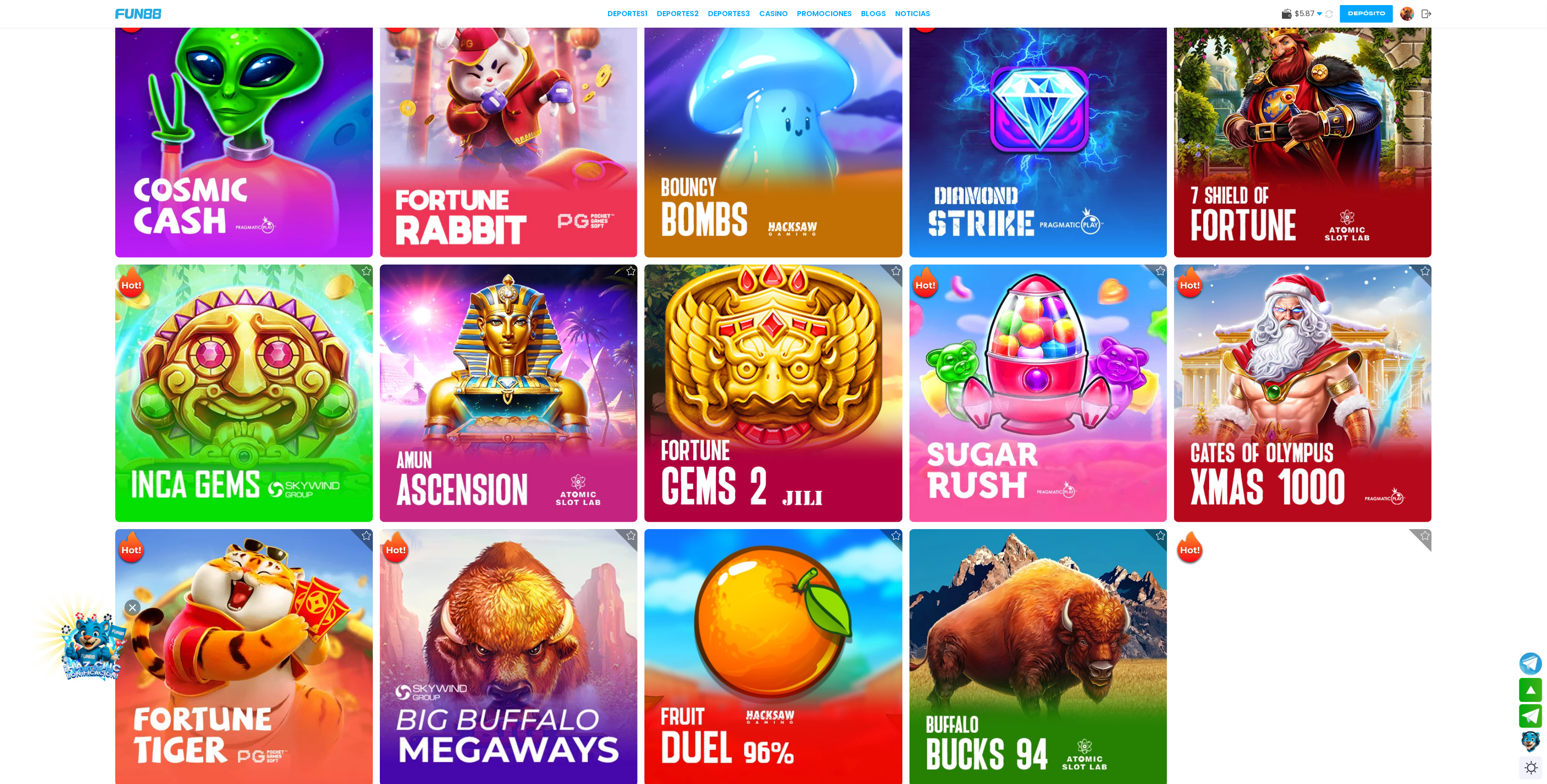
scroll to position [726, 0]
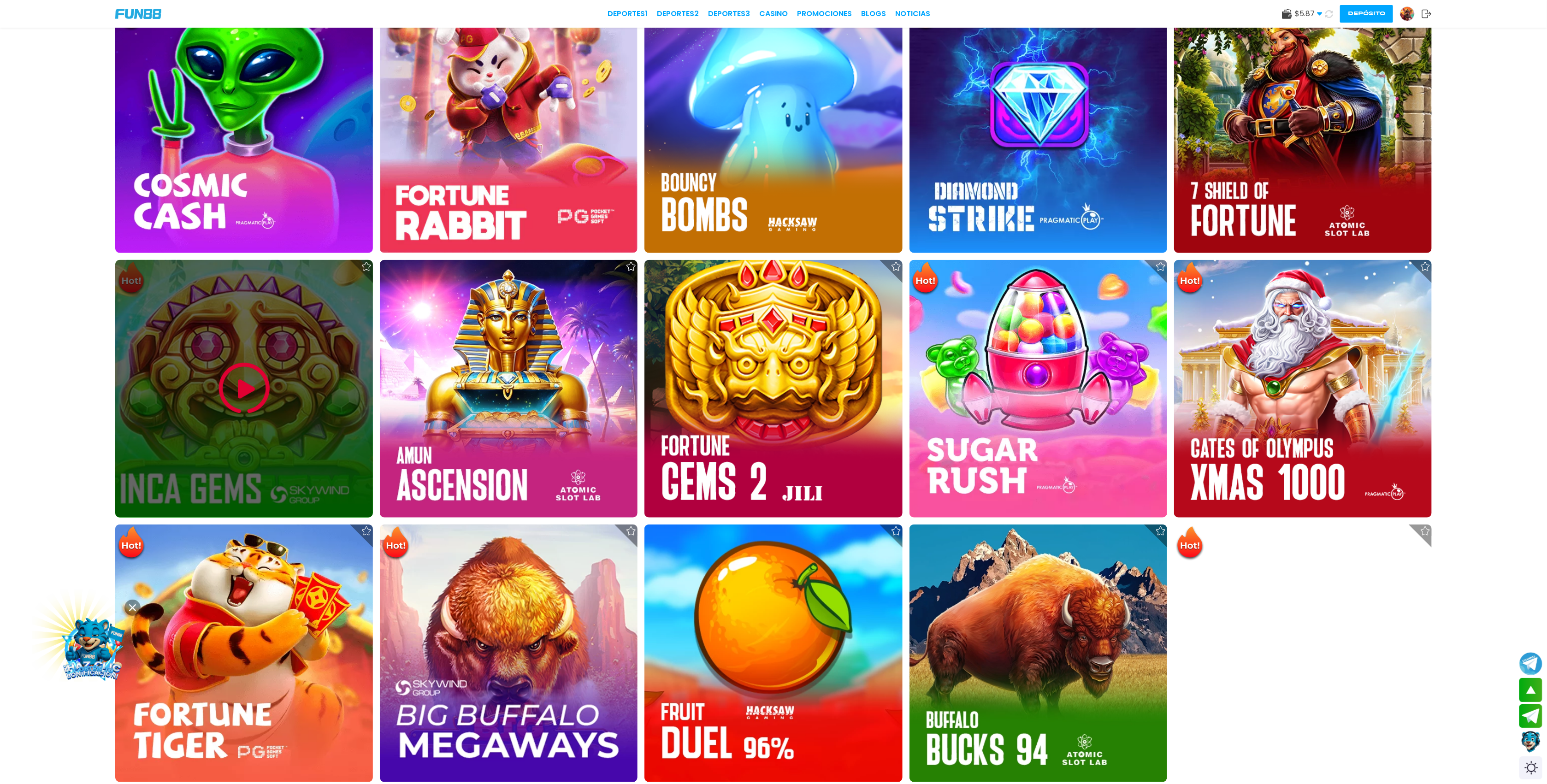
click at [299, 396] on div at bounding box center [244, 389] width 258 height 258
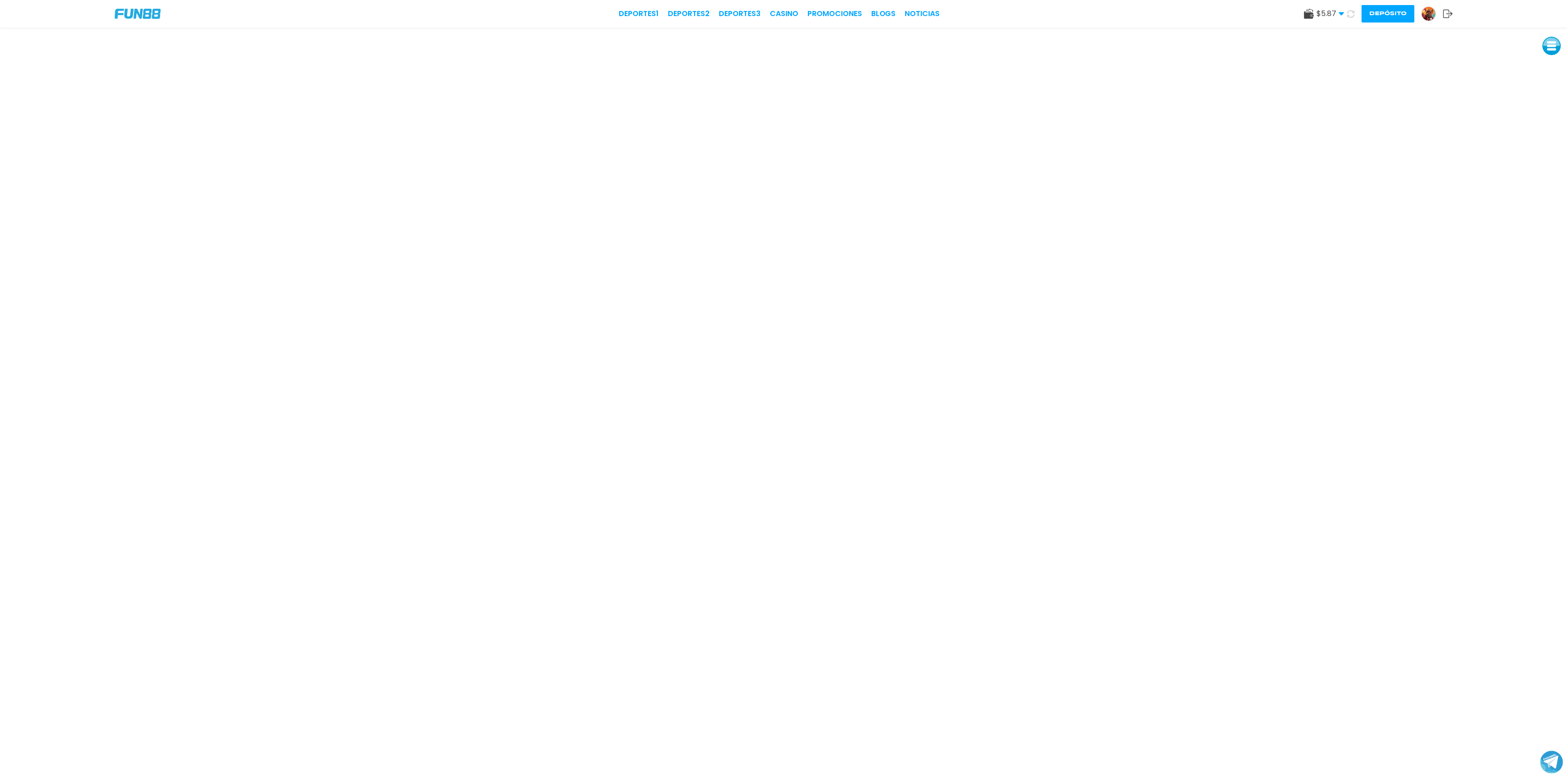
click at [1351, 12] on icon at bounding box center [1351, 14] width 8 height 8
click at [1448, 16] on icon at bounding box center [1448, 13] width 10 height 9
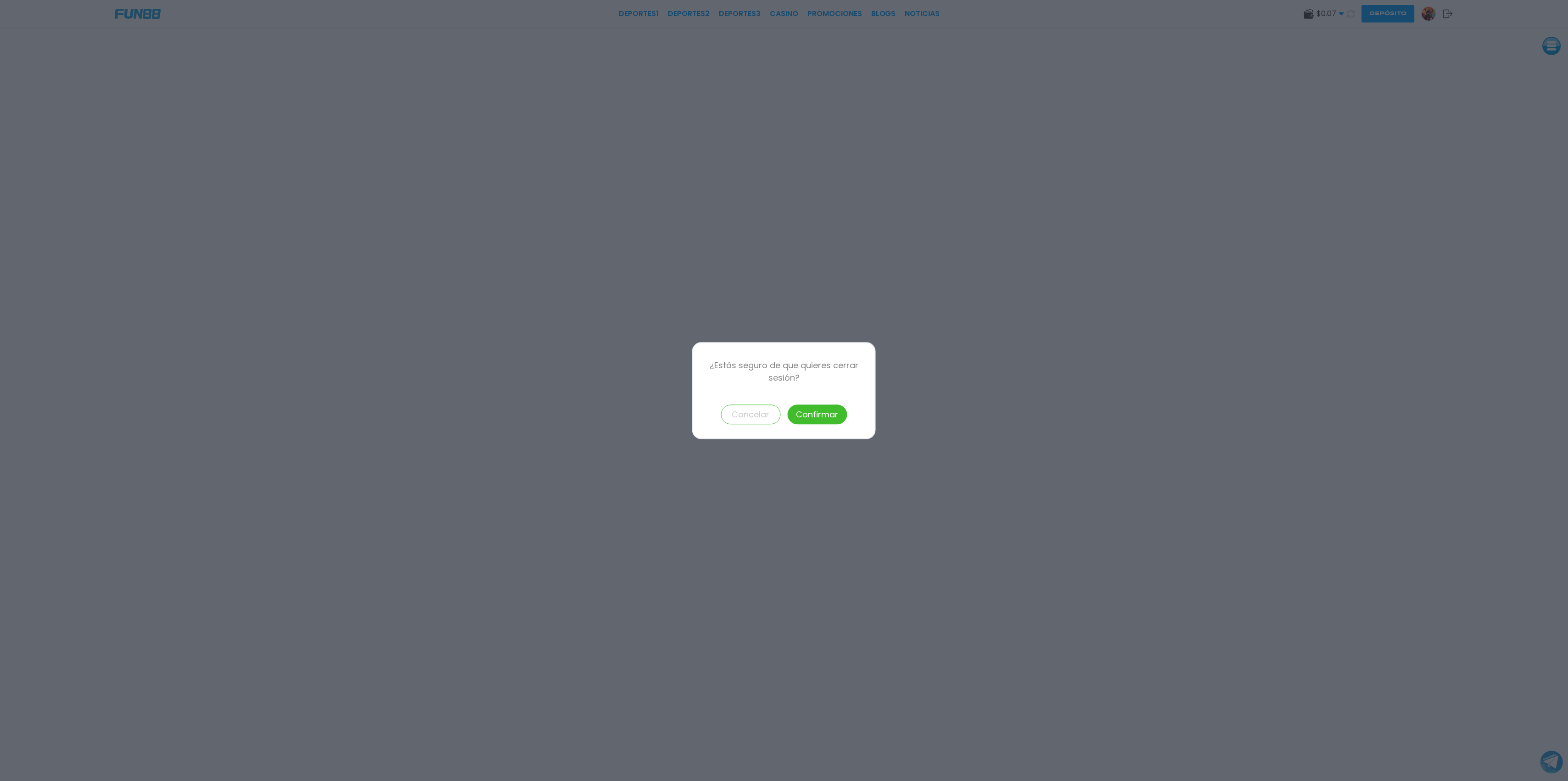
click at [828, 421] on button "Confirmar" at bounding box center [817, 414] width 60 height 19
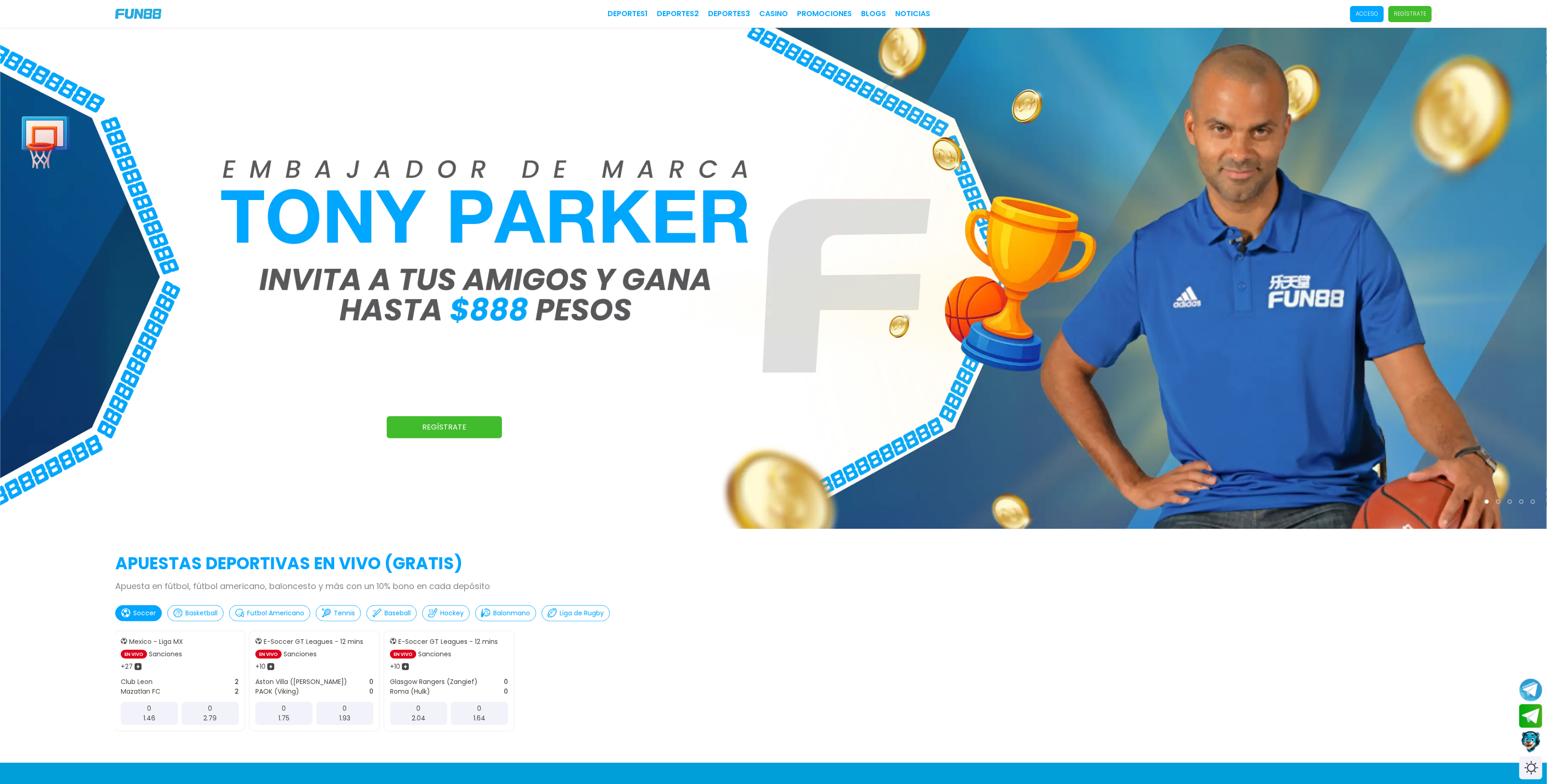
click at [1365, 10] on p "Acceso" at bounding box center [1367, 14] width 23 height 9
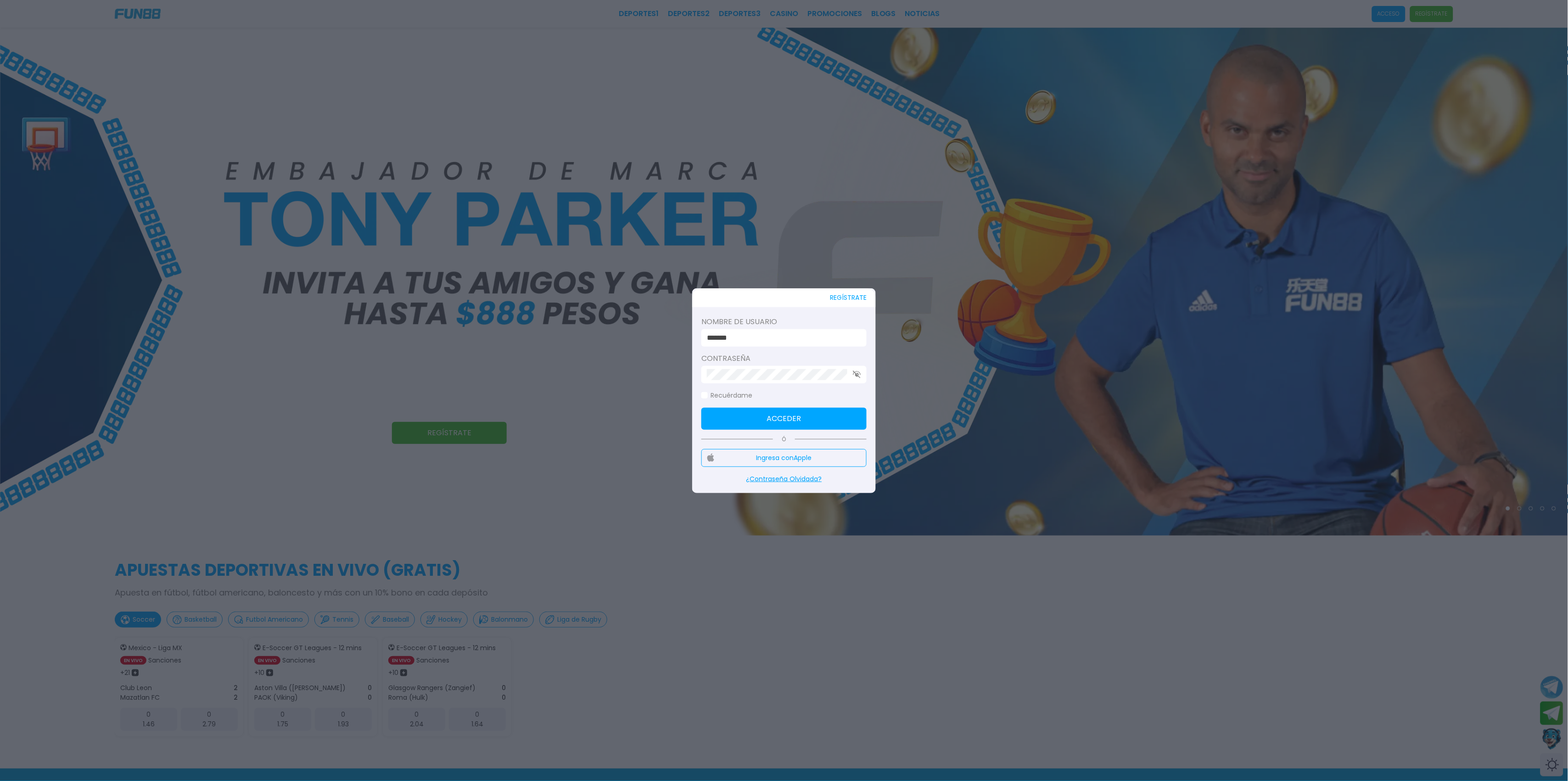
drag, startPoint x: 786, startPoint y: 343, endPoint x: 780, endPoint y: 340, distance: 6.7
click at [780, 340] on div "*******" at bounding box center [783, 338] width 165 height 18
click at [780, 340] on input "*******" at bounding box center [781, 338] width 149 height 11
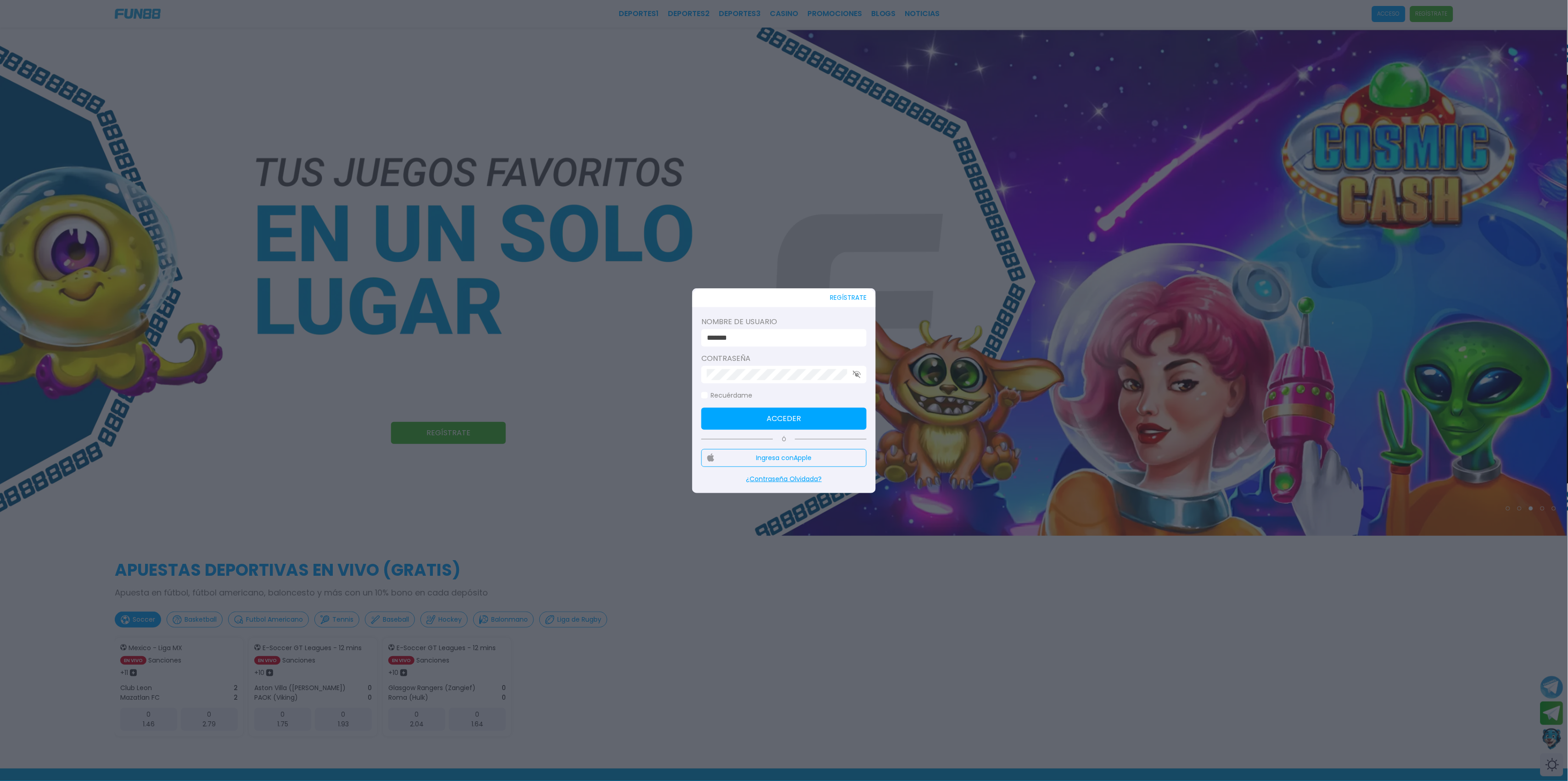
click at [796, 332] on input "*******" at bounding box center [781, 338] width 149 height 11
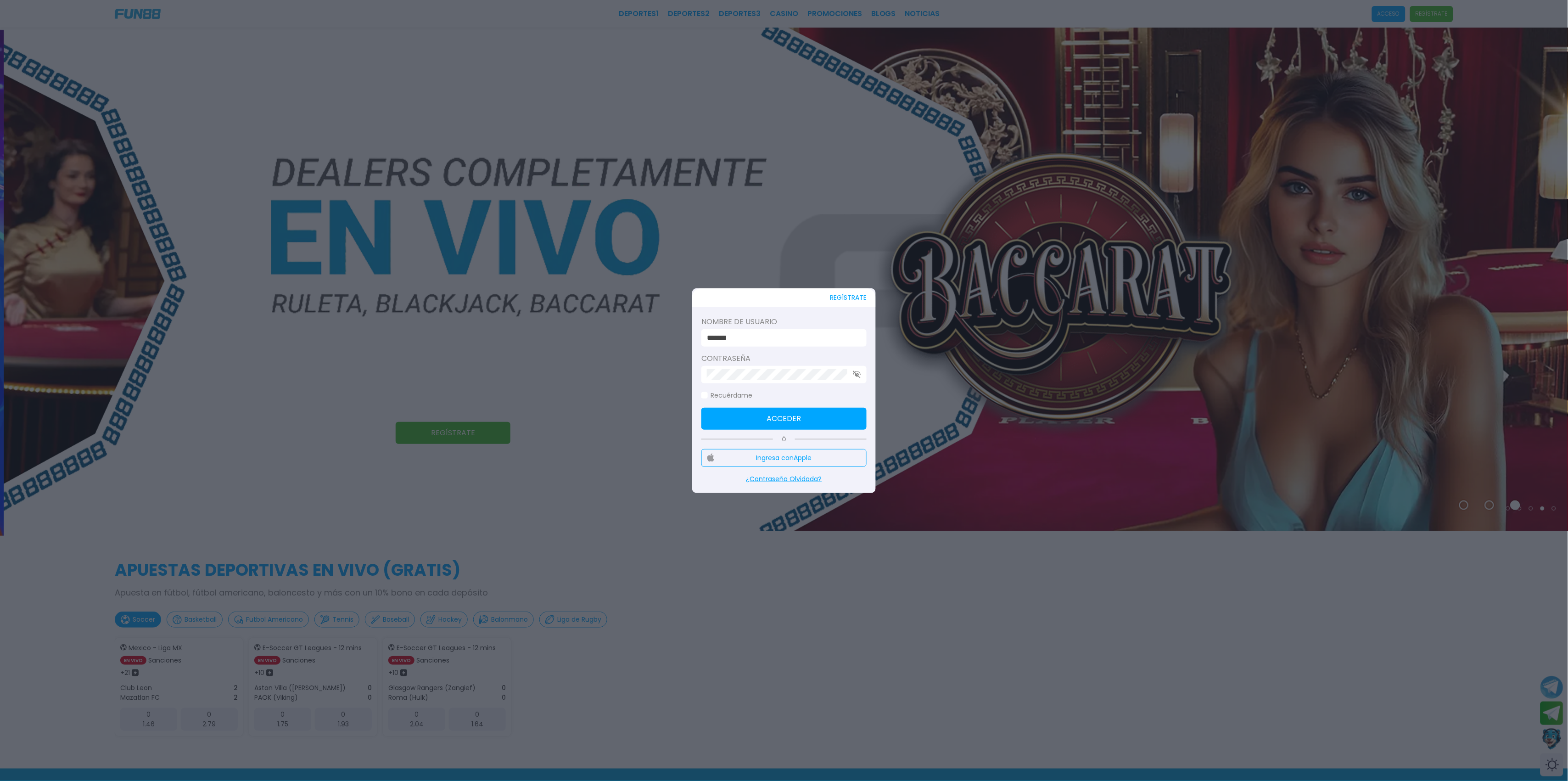
type input "******"
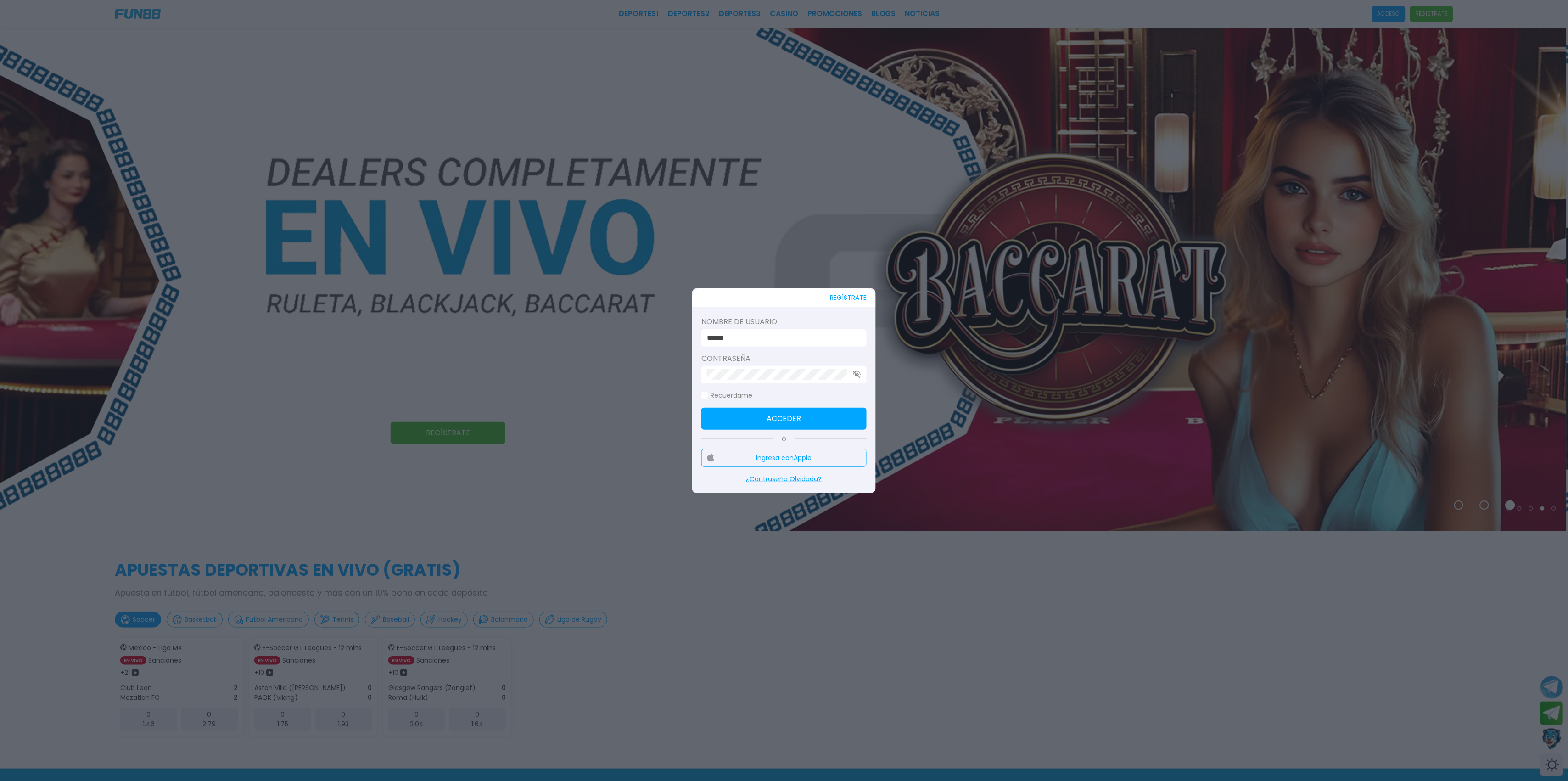
click at [821, 416] on button "Acceder" at bounding box center [783, 419] width 165 height 22
